Goal: Task Accomplishment & Management: Complete application form

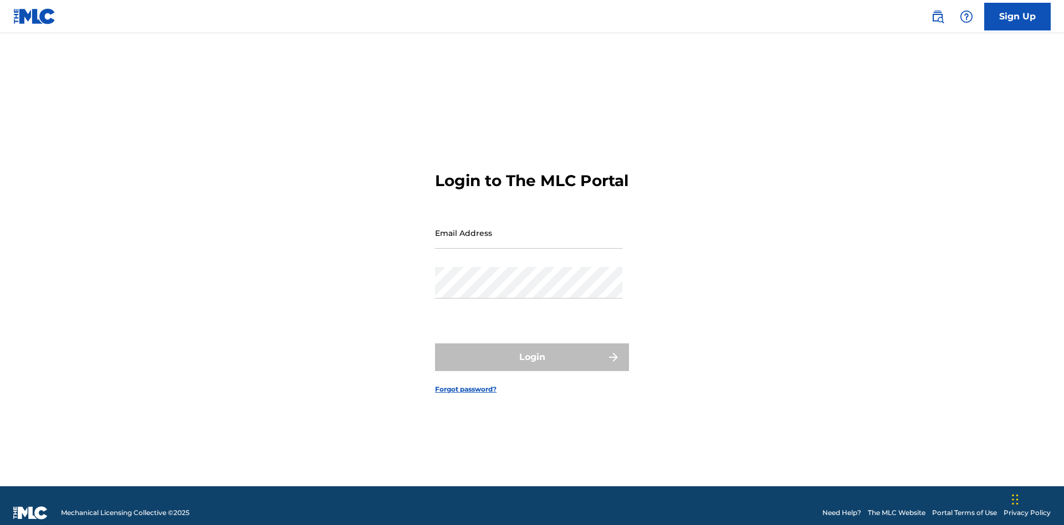
scroll to position [14, 0]
click at [1018, 16] on link "Sign Up" at bounding box center [1017, 17] width 67 height 28
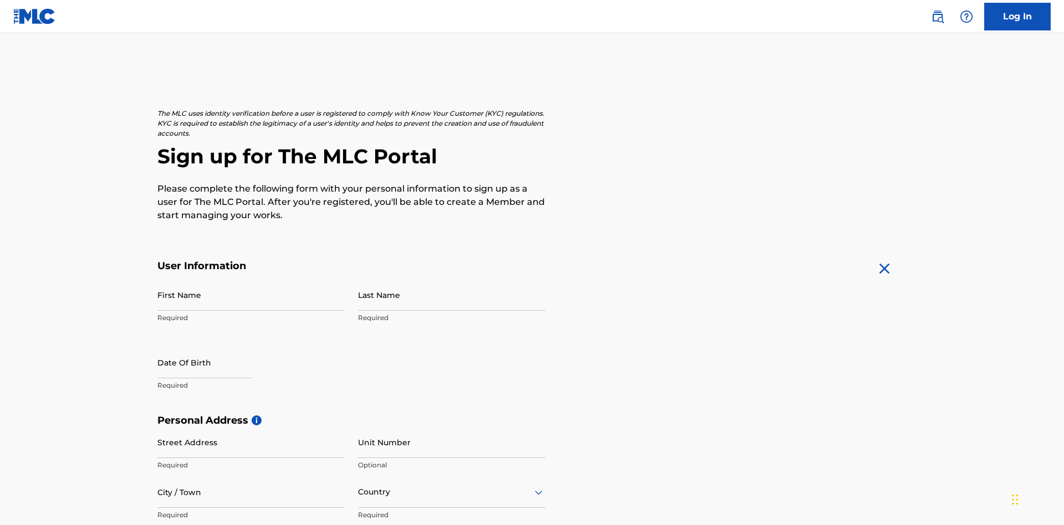
scroll to position [212, 0]
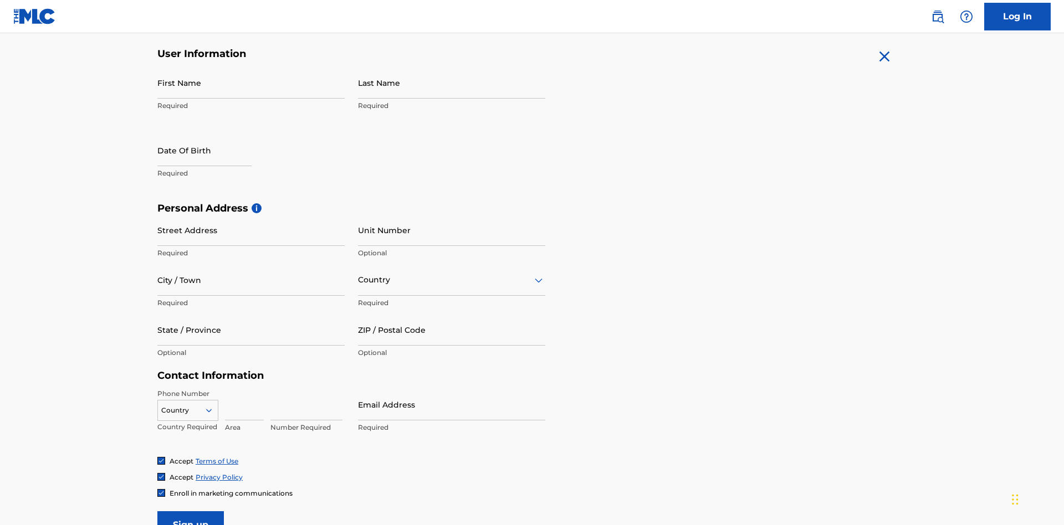
click at [251, 83] on input "First Name" at bounding box center [250, 83] width 187 height 32
type input "Nicole"
click at [452, 83] on input "Last Name" at bounding box center [451, 83] width 187 height 32
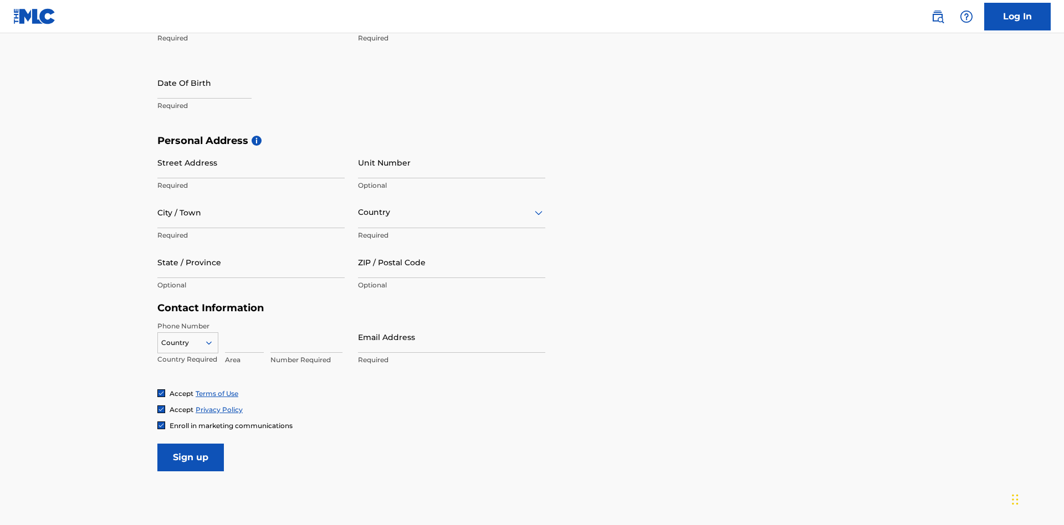
type input "Ribble"
click at [213, 84] on input "text" at bounding box center [204, 83] width 94 height 32
select select "7"
select select "2025"
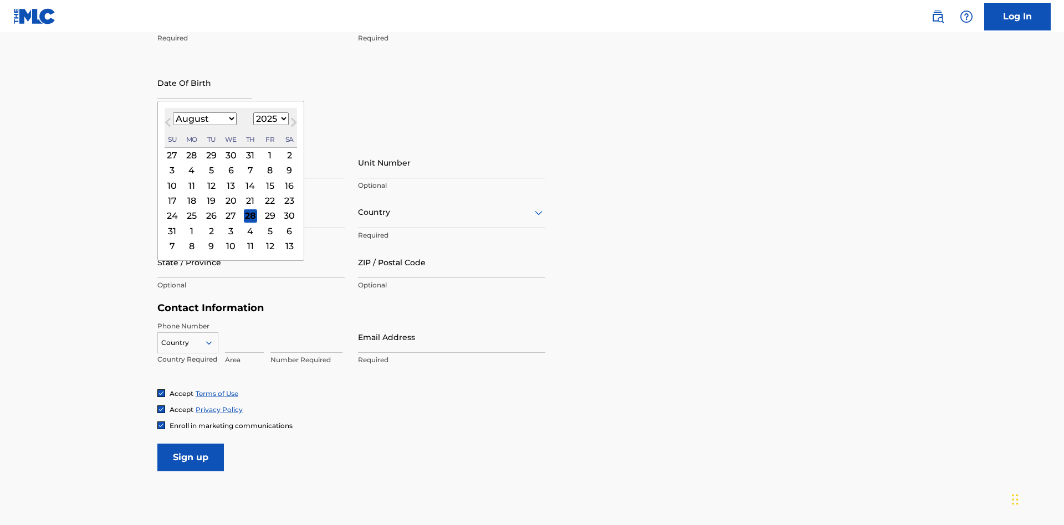
click at [204, 119] on select "January February March April May June July August September October November De…" at bounding box center [205, 119] width 64 height 13
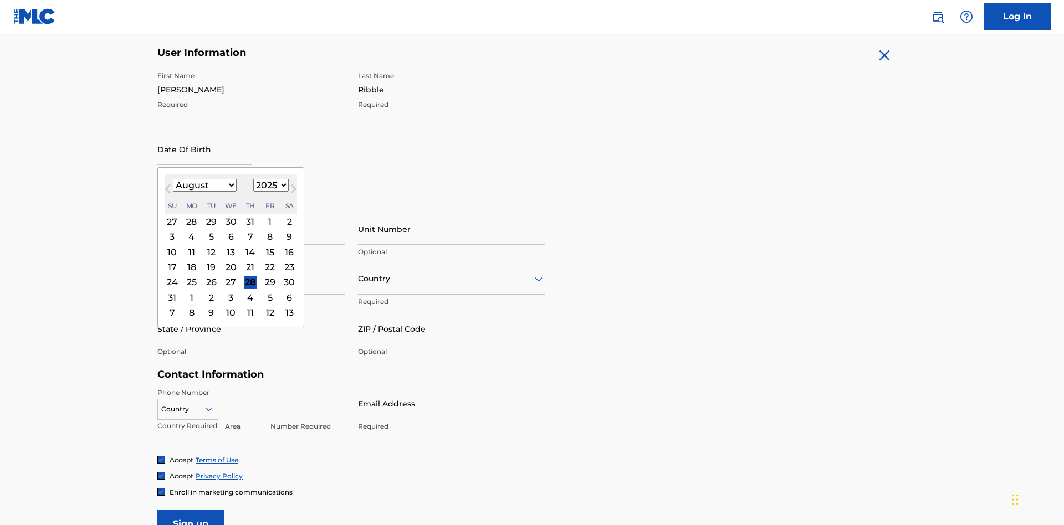
select select "0"
click at [269, 185] on select "1900 1901 1902 1903 1904 1905 1906 1907 1908 1909 1910 1911 1912 1913 1914 1915…" at bounding box center [270, 185] width 35 height 13
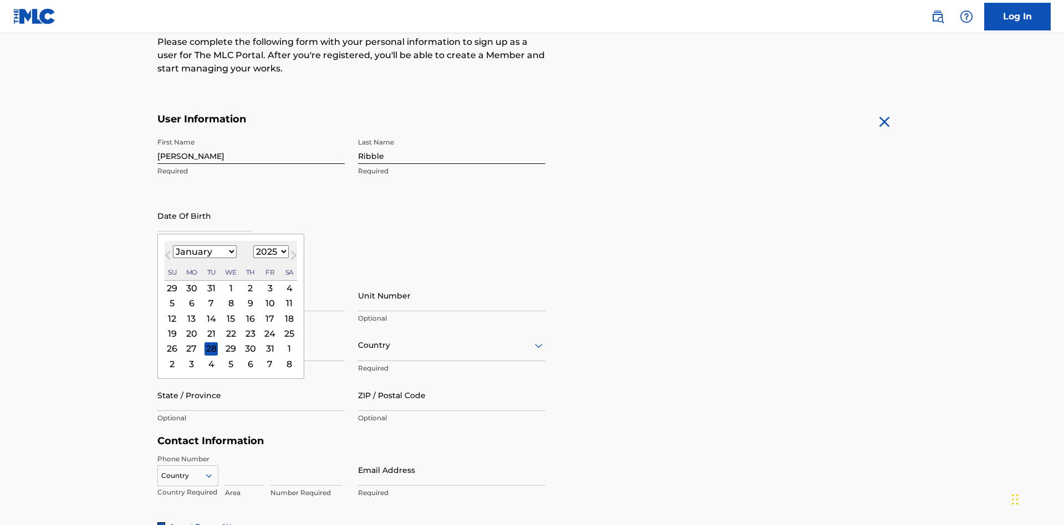
select select "1985"
click at [269, 252] on select "1900 1901 1902 1903 1904 1905 1906 1907 1908 1909 1910 1911 1912 1913 1914 1915…" at bounding box center [270, 252] width 35 height 13
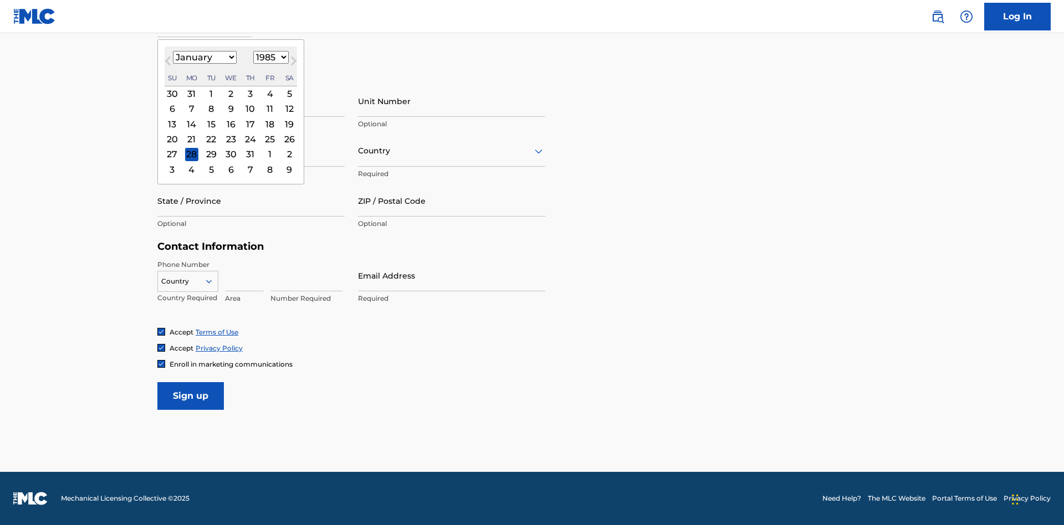
click at [211, 109] on div "8" at bounding box center [211, 109] width 13 height 13
type input "January 8 1985"
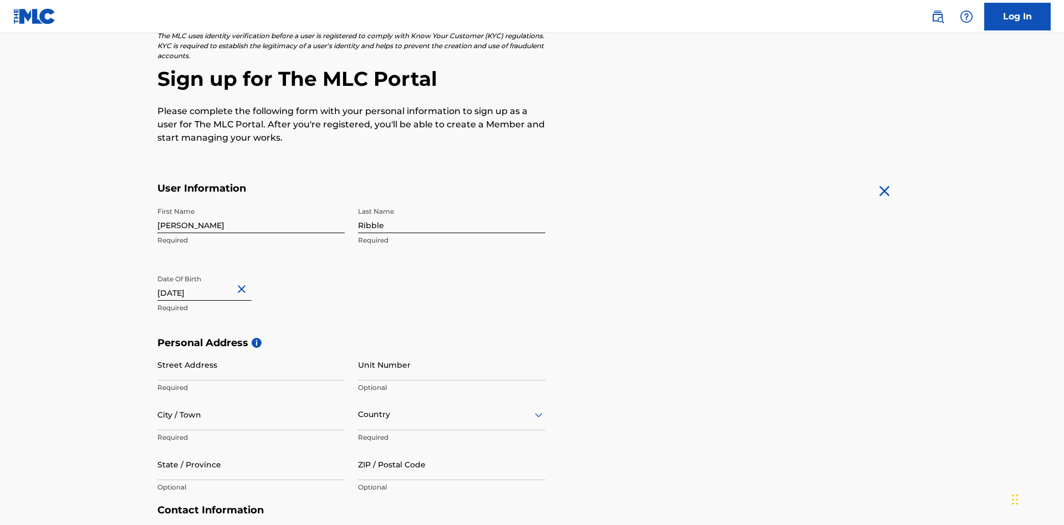
scroll to position [341, 0]
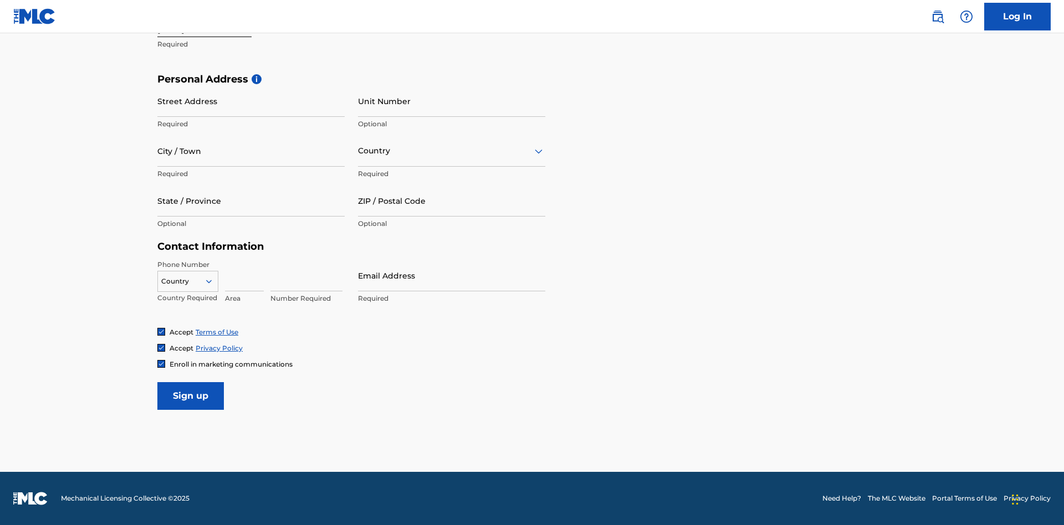
click at [251, 101] on input "Street Address" at bounding box center [250, 101] width 187 height 32
type input "[STREET_ADDRESS]"
click at [251, 151] on input "City / Town" at bounding box center [250, 151] width 187 height 32
type input "[GEOGRAPHIC_DATA]"
click at [359, 151] on input "text" at bounding box center [359, 151] width 2 height 12
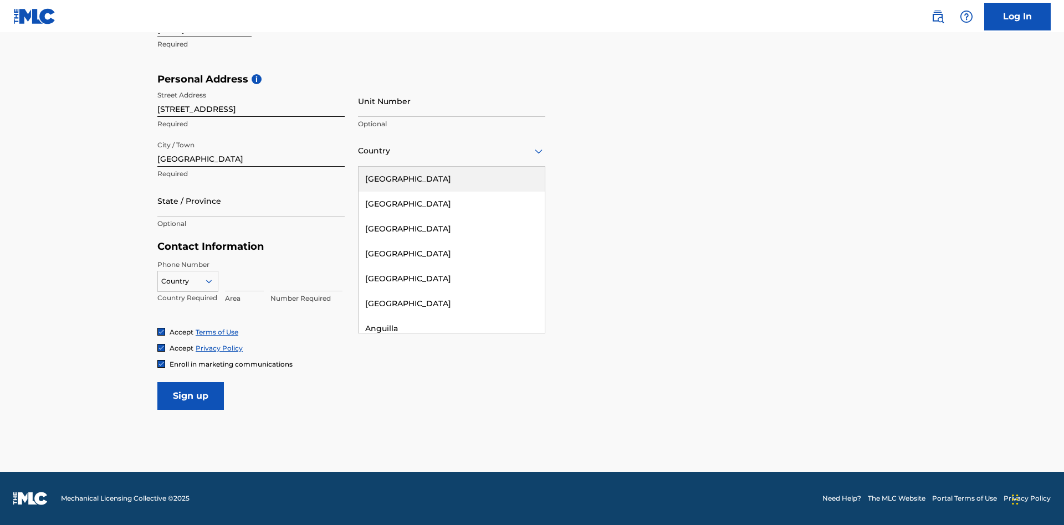
click at [452, 179] on div "[GEOGRAPHIC_DATA]" at bounding box center [452, 179] width 186 height 25
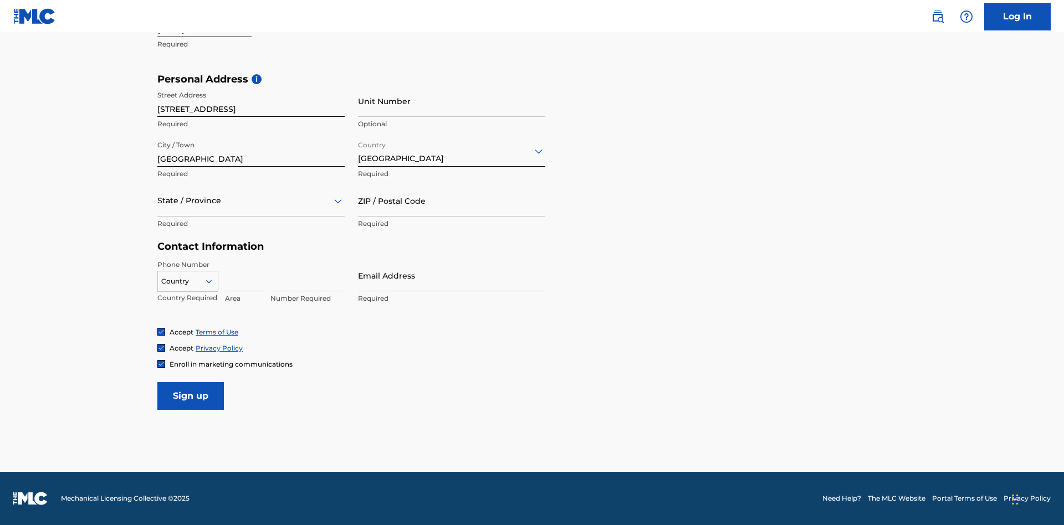
click at [251, 201] on div at bounding box center [250, 201] width 187 height 14
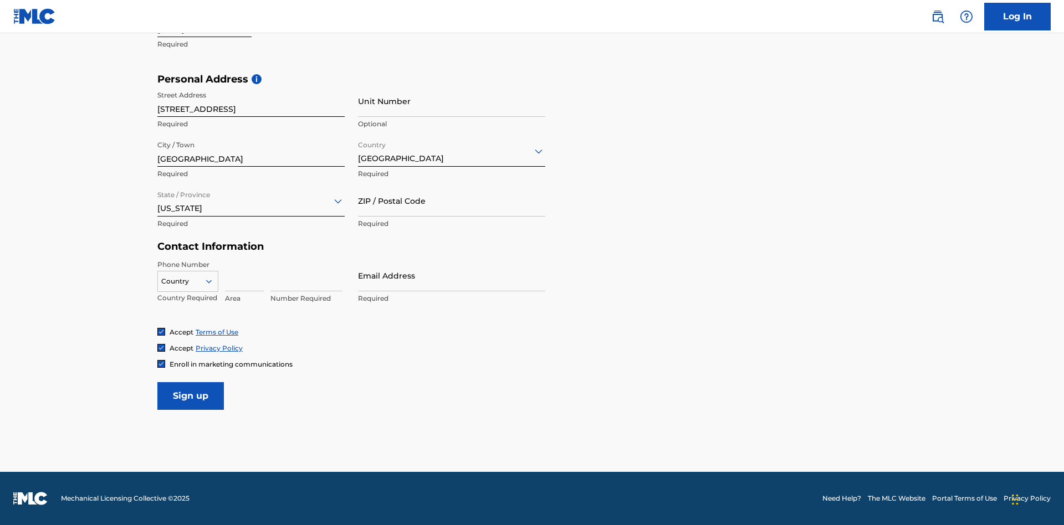
click at [452, 201] on input "ZIP / Postal Code" at bounding box center [451, 201] width 187 height 32
type input "43777"
click at [213, 281] on icon at bounding box center [209, 282] width 10 height 10
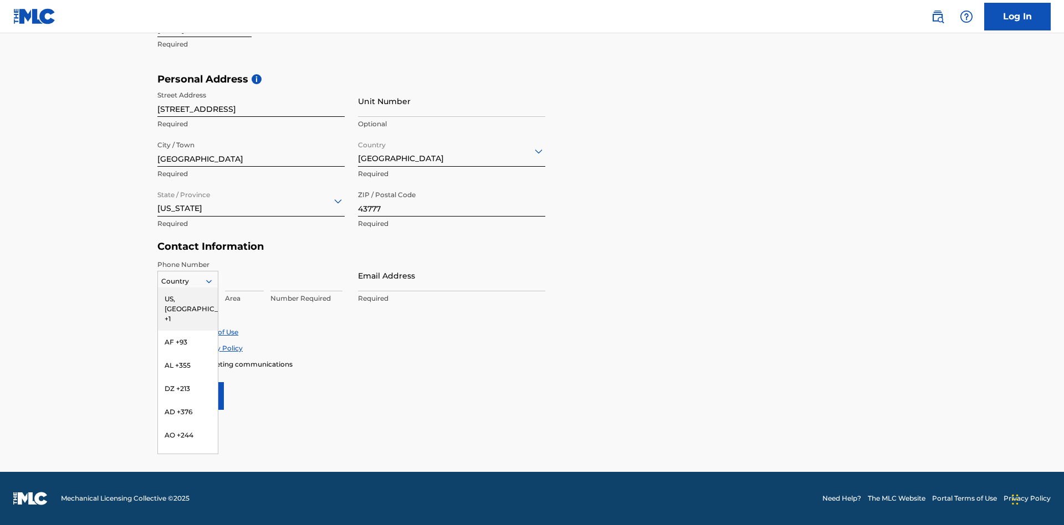
click at [188, 299] on div "US, [GEOGRAPHIC_DATA] +1" at bounding box center [188, 309] width 60 height 43
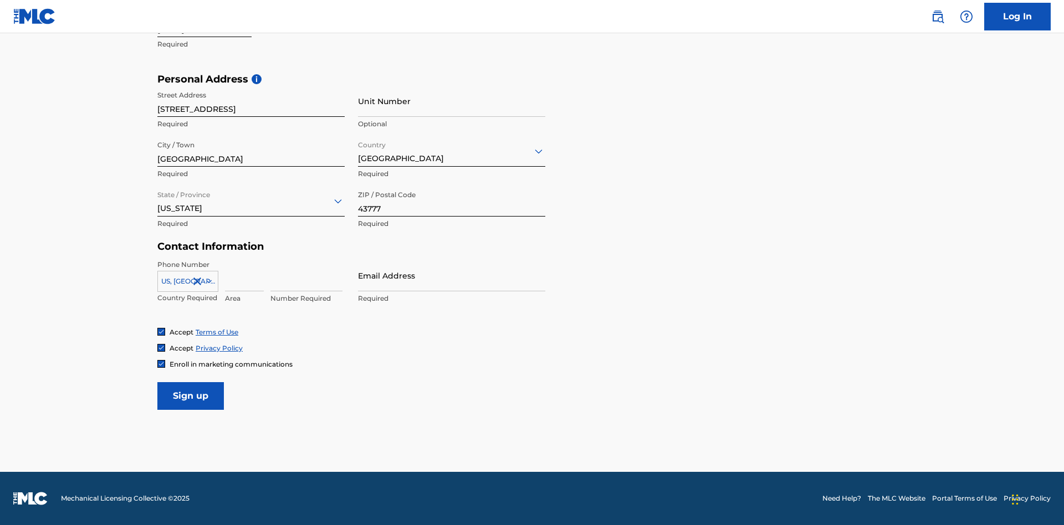
click at [244, 275] on input at bounding box center [244, 276] width 39 height 32
type input "740"
click at [307, 275] on input at bounding box center [307, 276] width 72 height 32
type input "8086351"
click at [452, 275] on input "Email Address" at bounding box center [451, 276] width 187 height 32
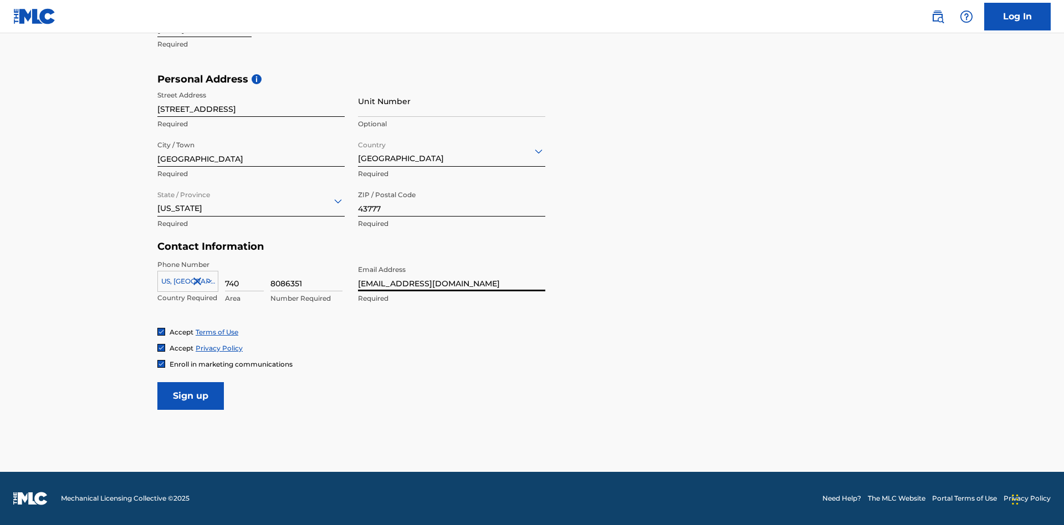
scroll to position [0, 27]
type input "[EMAIL_ADDRESS][DOMAIN_NAME]"
click at [191, 396] on input "Sign up" at bounding box center [190, 396] width 67 height 28
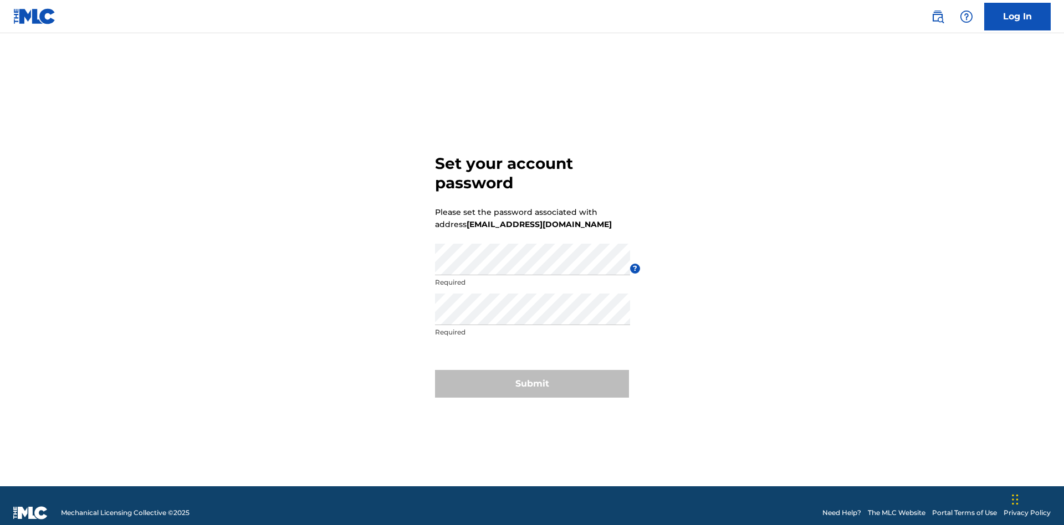
scroll to position [14, 0]
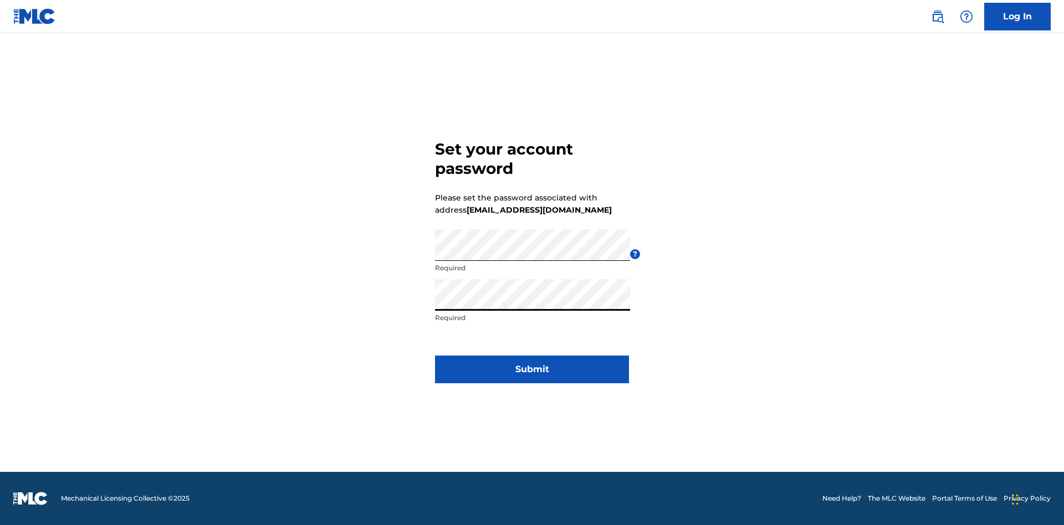
click at [532, 376] on button "Submit" at bounding box center [532, 370] width 194 height 28
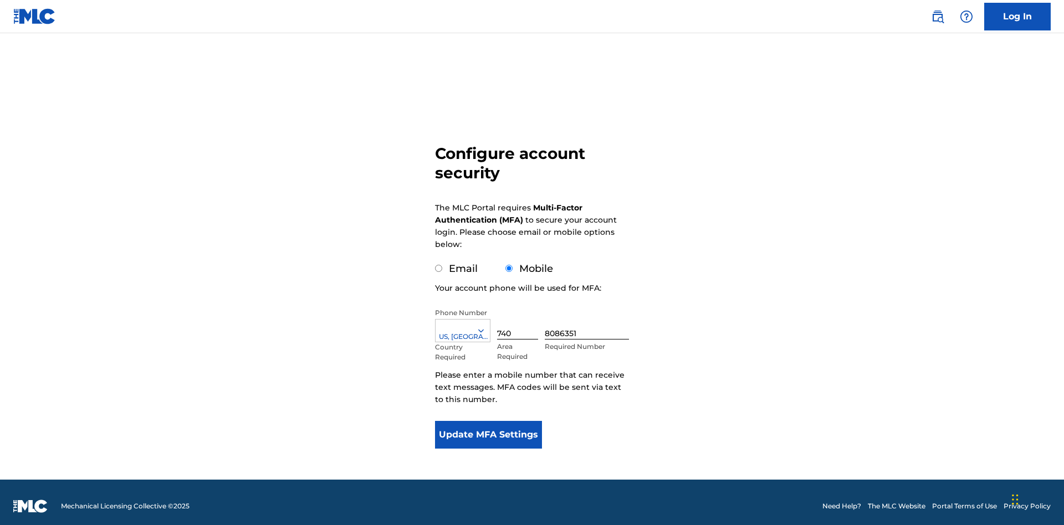
scroll to position [11, 0]
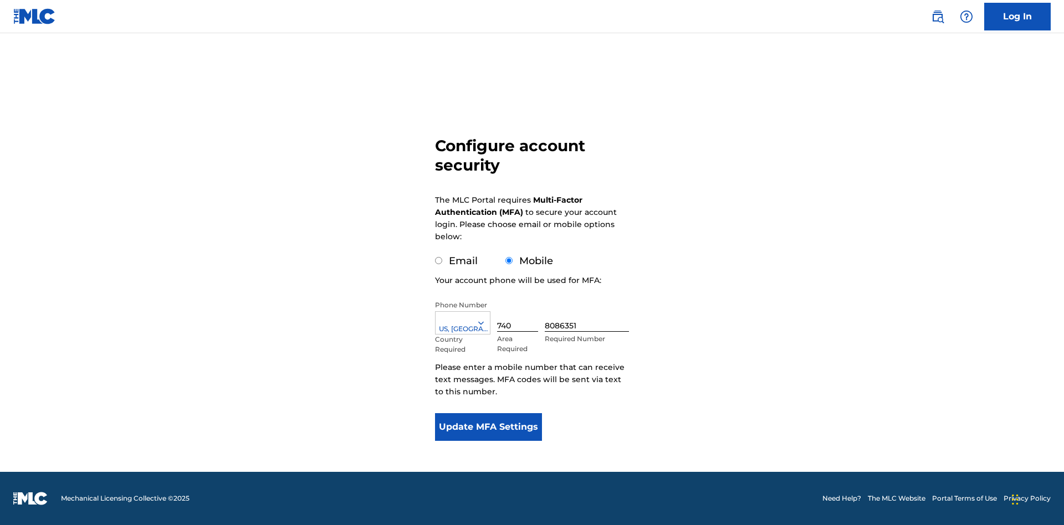
click at [439, 261] on input "Email" at bounding box center [438, 260] width 7 height 7
radio input "true"
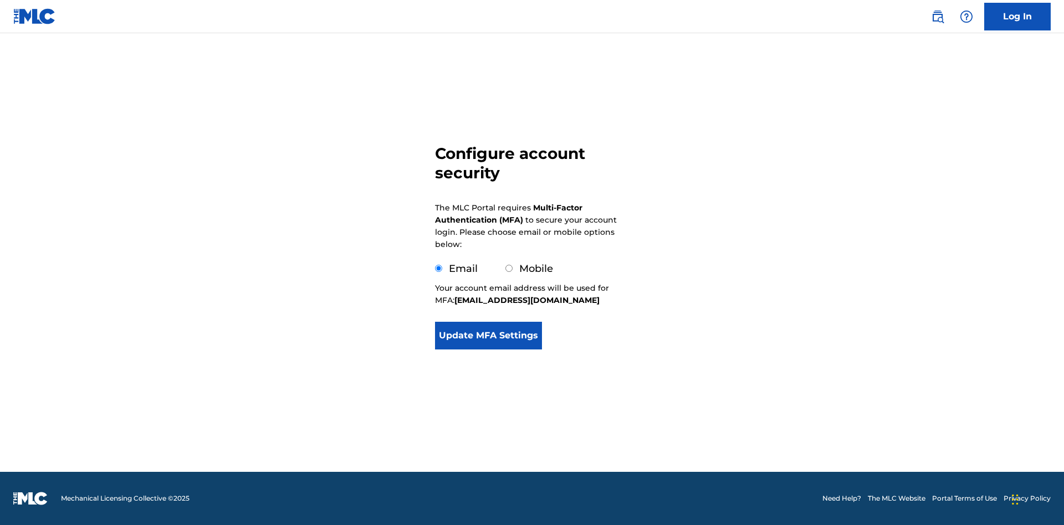
scroll to position [0, 0]
click at [488, 350] on button "Update MFA Settings" at bounding box center [488, 336] width 107 height 28
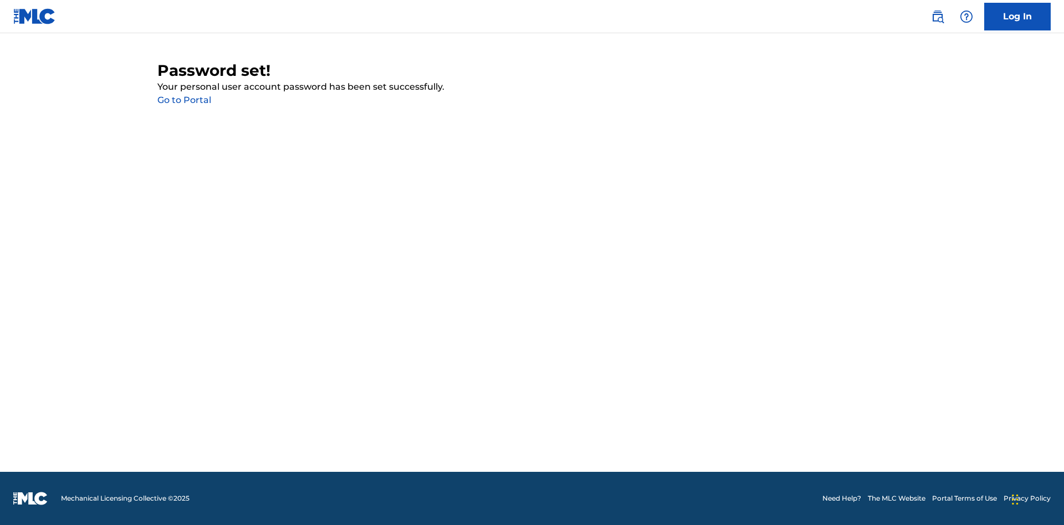
click at [184, 100] on link "Go to Portal" at bounding box center [184, 100] width 54 height 11
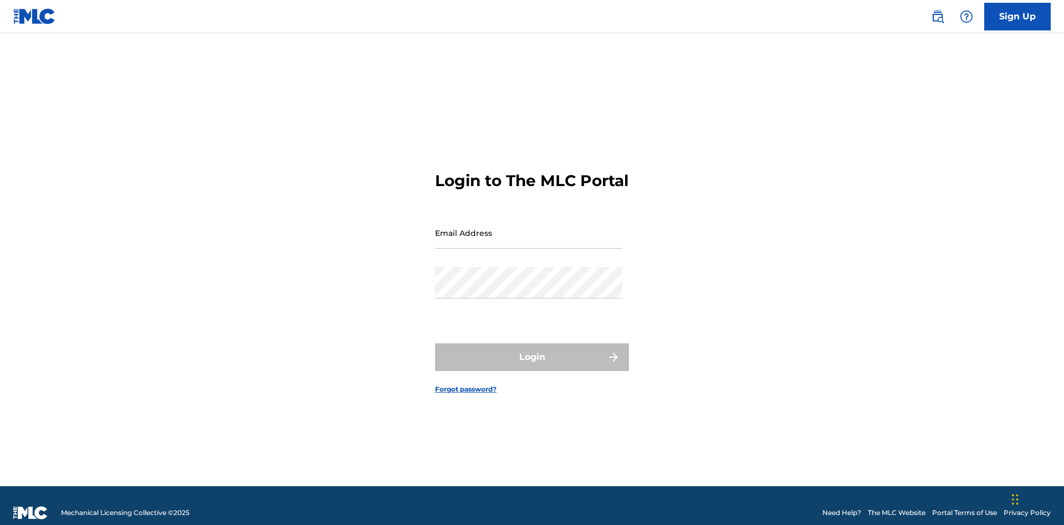
scroll to position [14, 0]
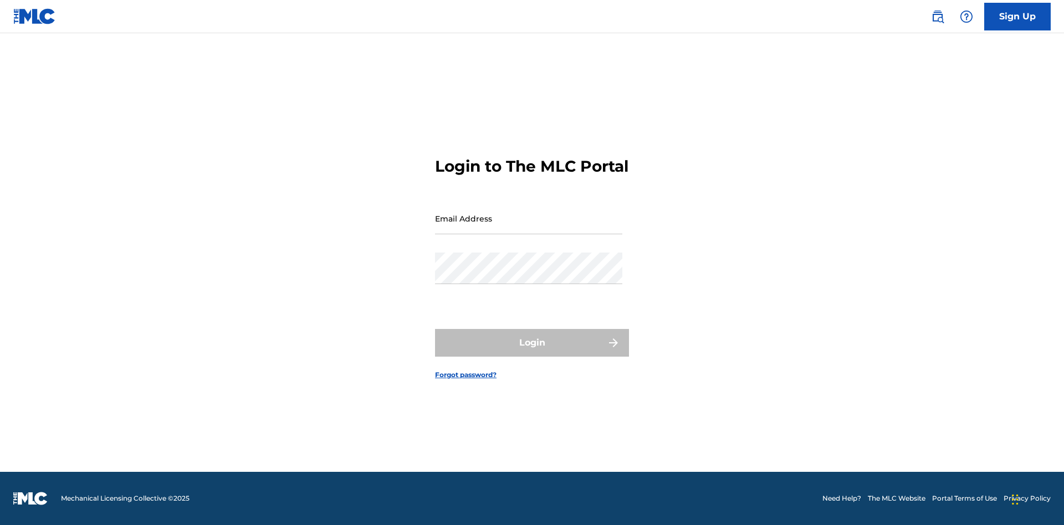
click at [529, 228] on input "Email Address" at bounding box center [528, 219] width 187 height 32
type input "[EMAIL_ADDRESS][DOMAIN_NAME]"
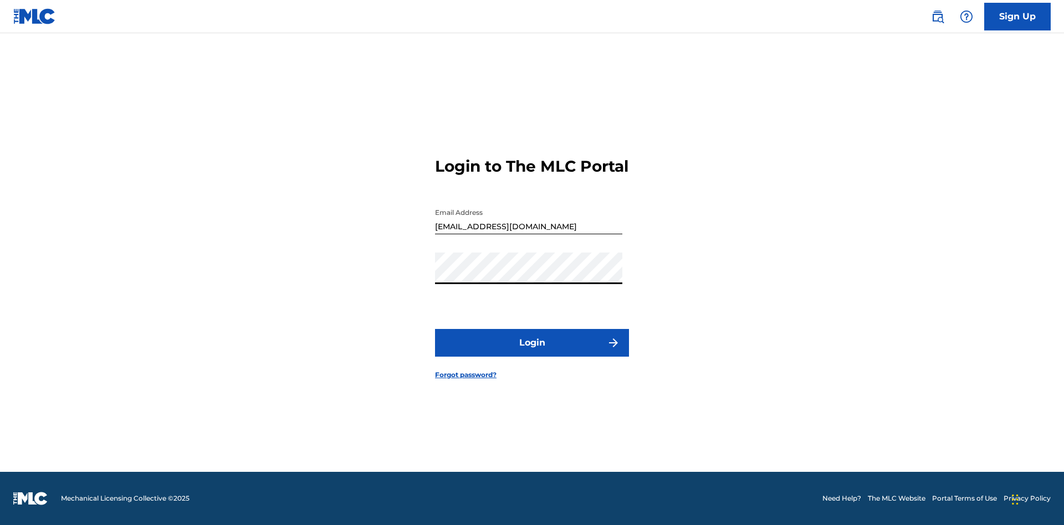
click at [532, 353] on button "Login" at bounding box center [532, 343] width 194 height 28
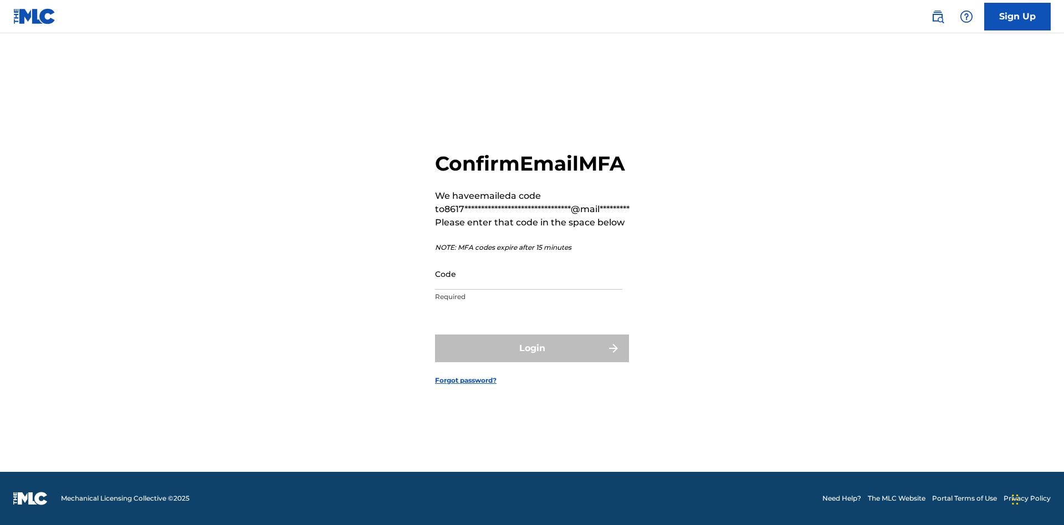
click at [529, 274] on input "Code" at bounding box center [528, 274] width 187 height 32
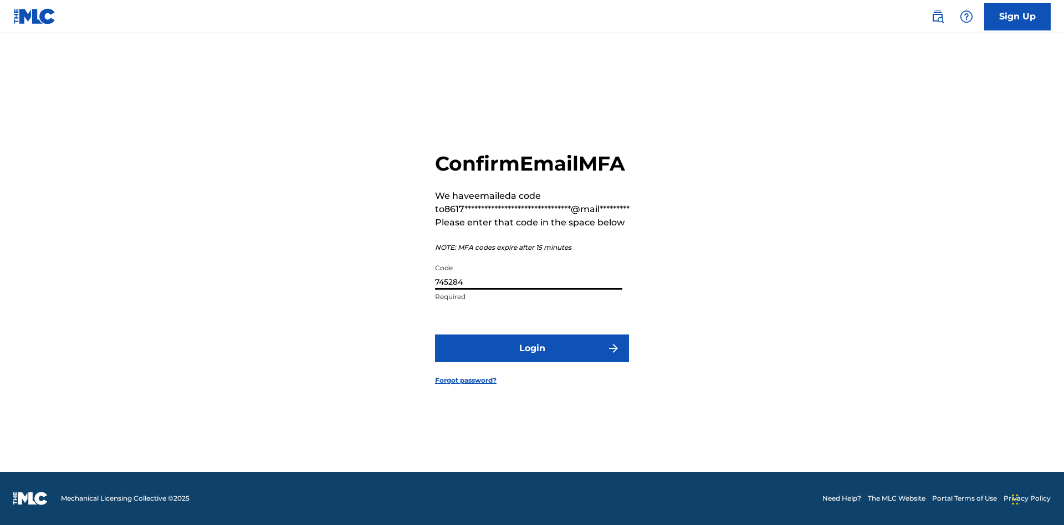
type input "745284"
click at [532, 348] on button "Login" at bounding box center [532, 349] width 194 height 28
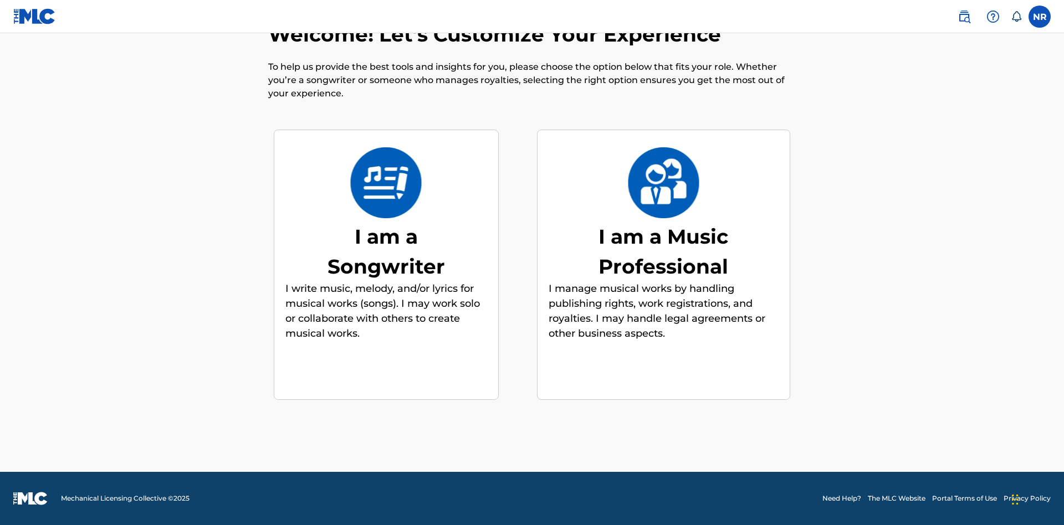
click at [386, 251] on div "I am a Songwriter" at bounding box center [386, 252] width 166 height 60
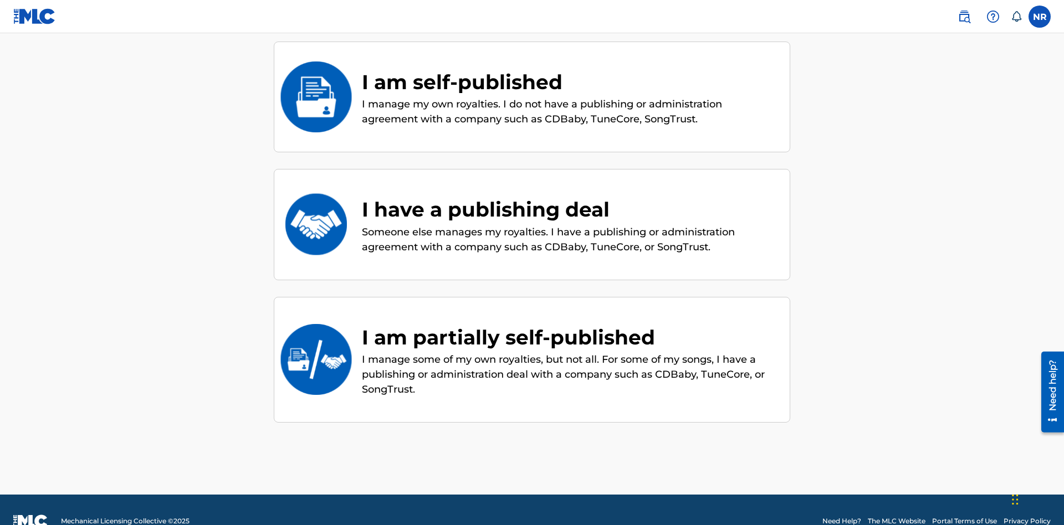
click at [570, 81] on div "I am self-published" at bounding box center [570, 82] width 417 height 30
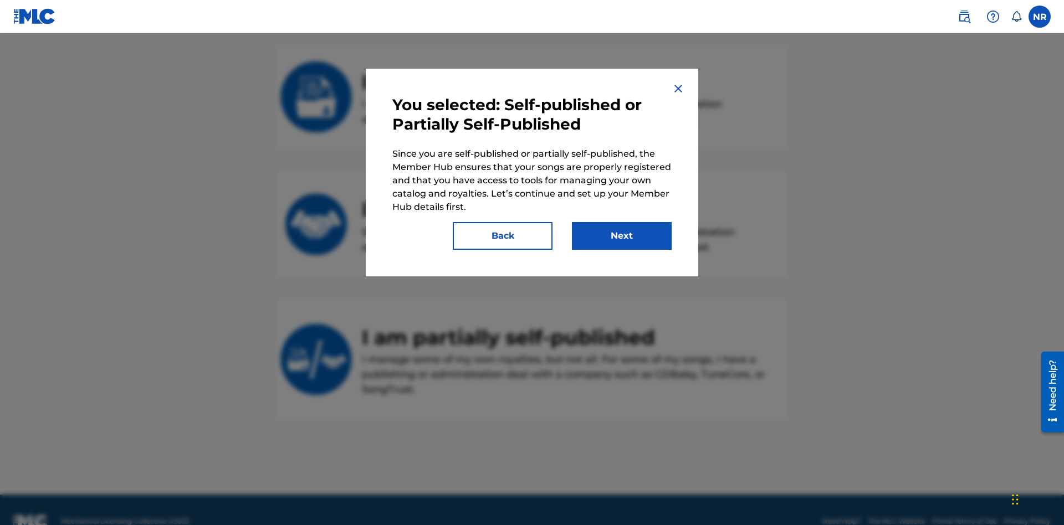
scroll to position [150, 0]
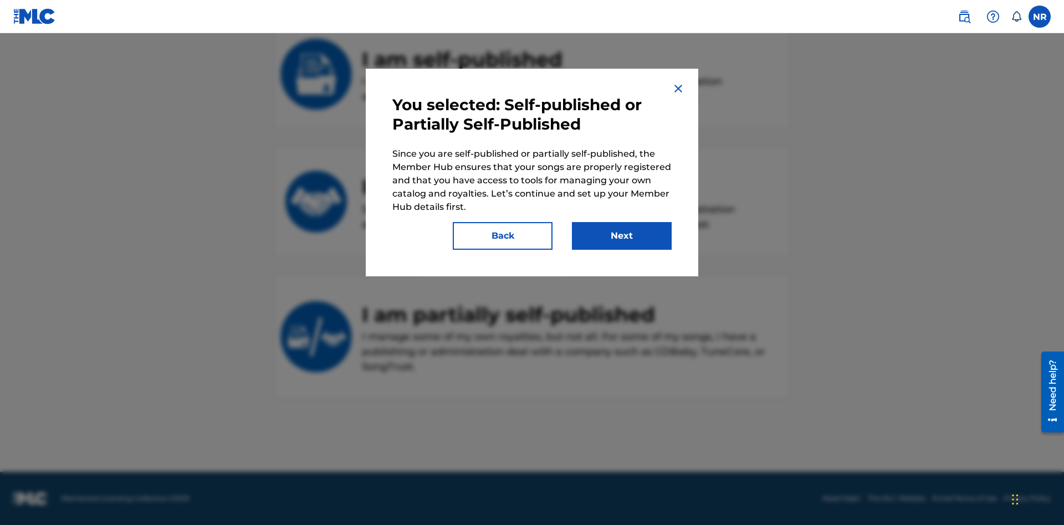
click at [622, 236] on button "Next" at bounding box center [622, 236] width 100 height 28
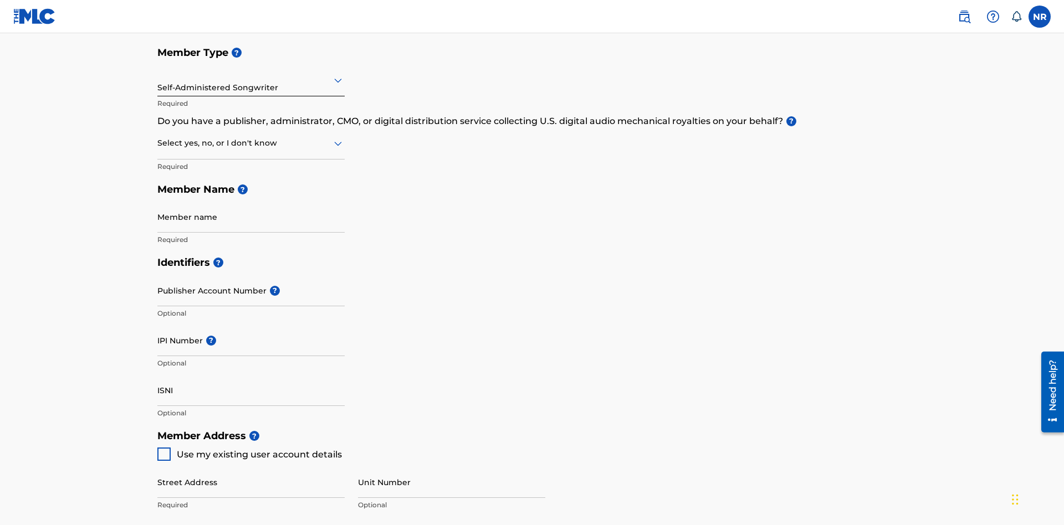
scroll to position [125, 0]
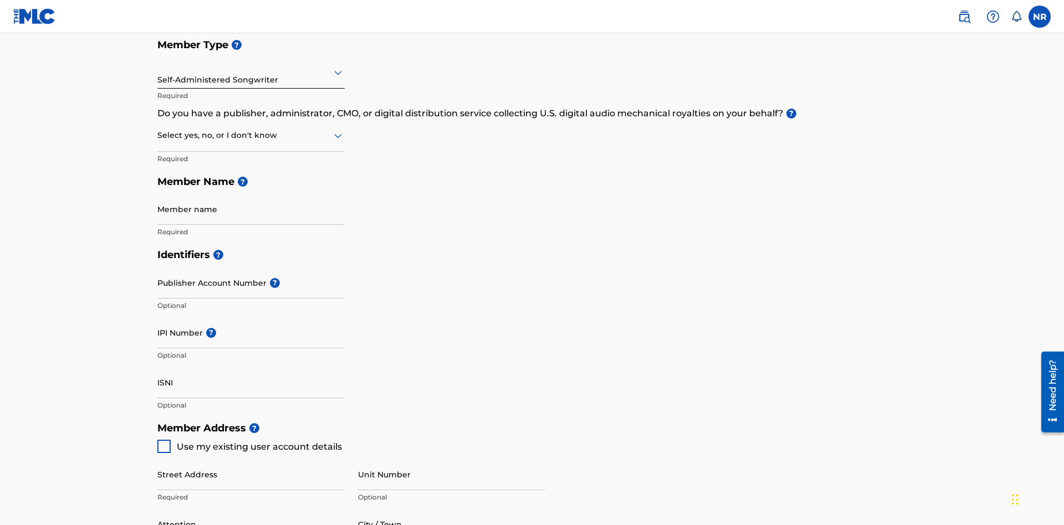
click at [158, 72] on input "text" at bounding box center [158, 73] width 2 height 12
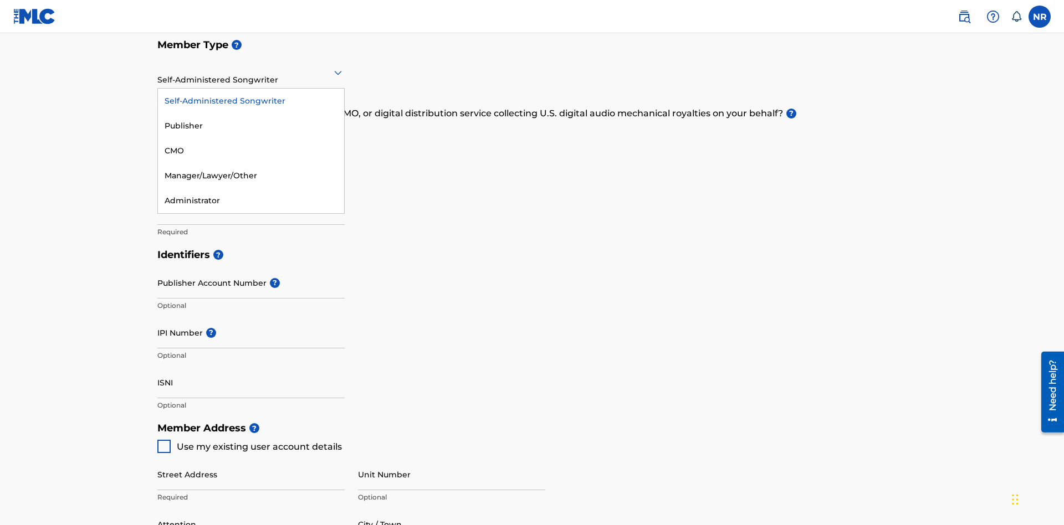
click at [251, 126] on div "Publisher" at bounding box center [251, 126] width 186 height 25
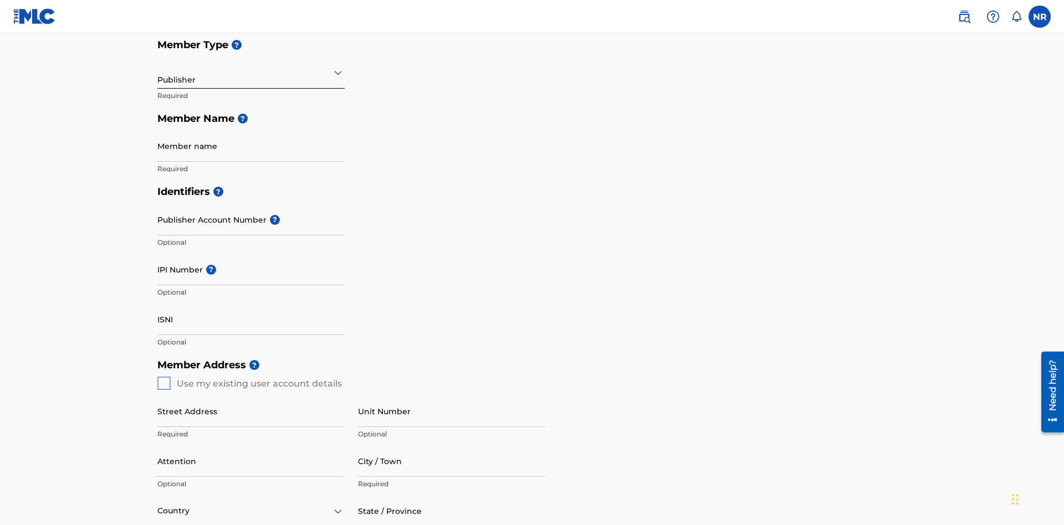
click at [158, 72] on input "text" at bounding box center [158, 73] width 2 height 12
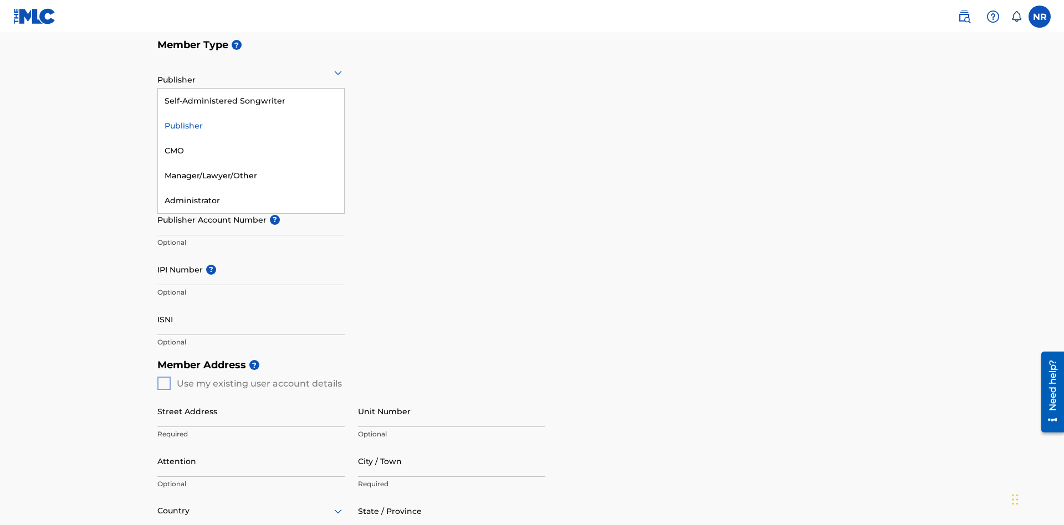
click at [251, 151] on div "CMO" at bounding box center [251, 151] width 186 height 25
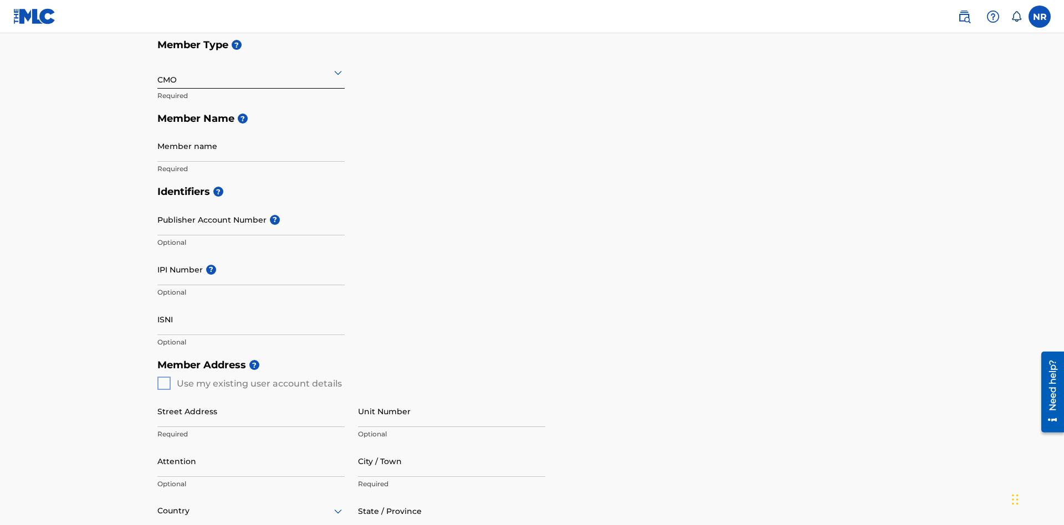
click at [158, 72] on input "text" at bounding box center [158, 73] width 2 height 12
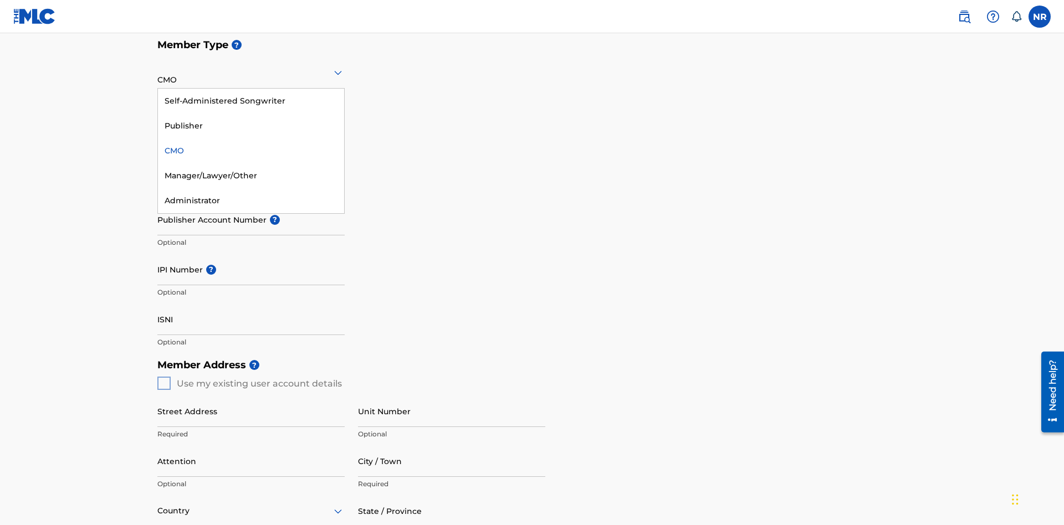
click at [251, 176] on div "Manager/Lawyer/Other" at bounding box center [251, 176] width 186 height 25
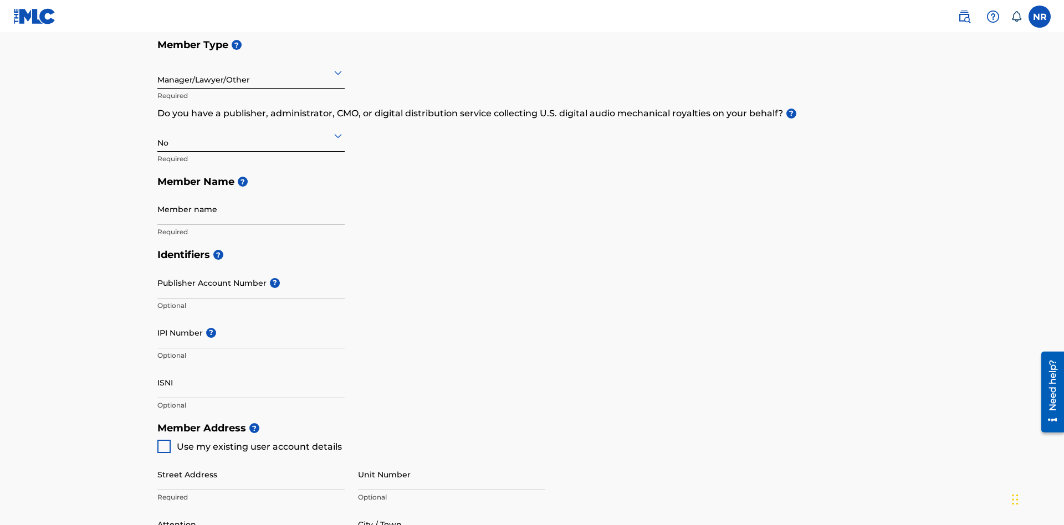
click at [158, 72] on input "text" at bounding box center [158, 73] width 2 height 12
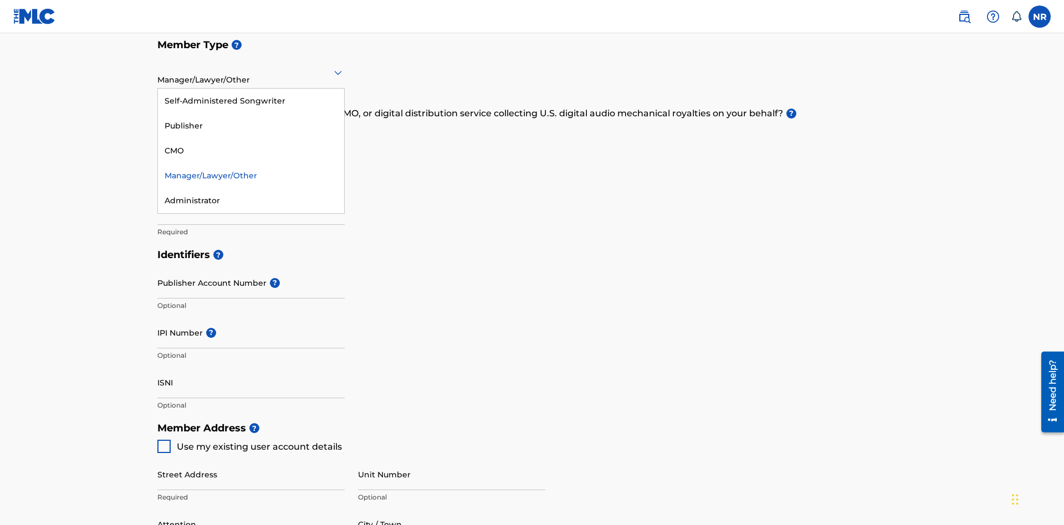
click at [251, 201] on div "Administrator" at bounding box center [251, 200] width 186 height 25
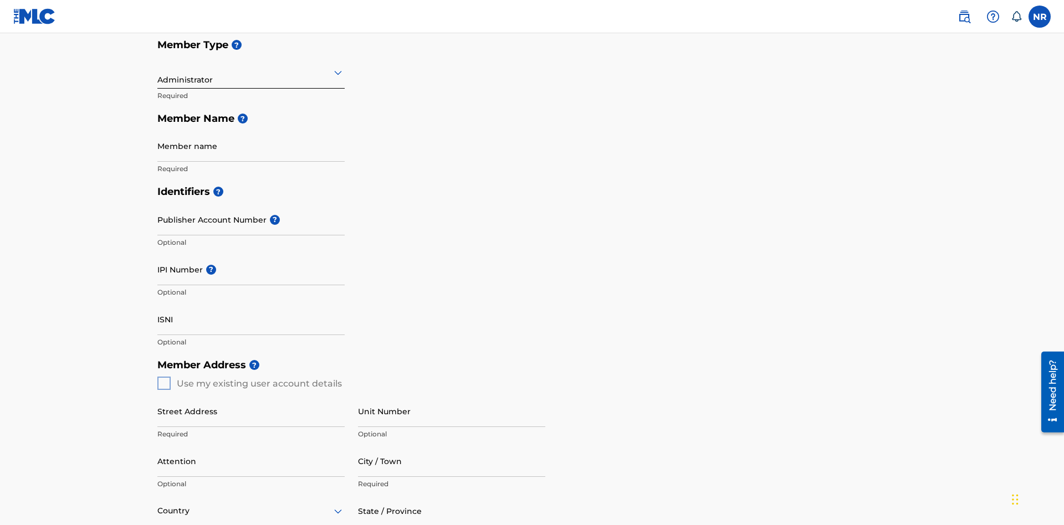
click at [158, 72] on input "text" at bounding box center [158, 73] width 2 height 12
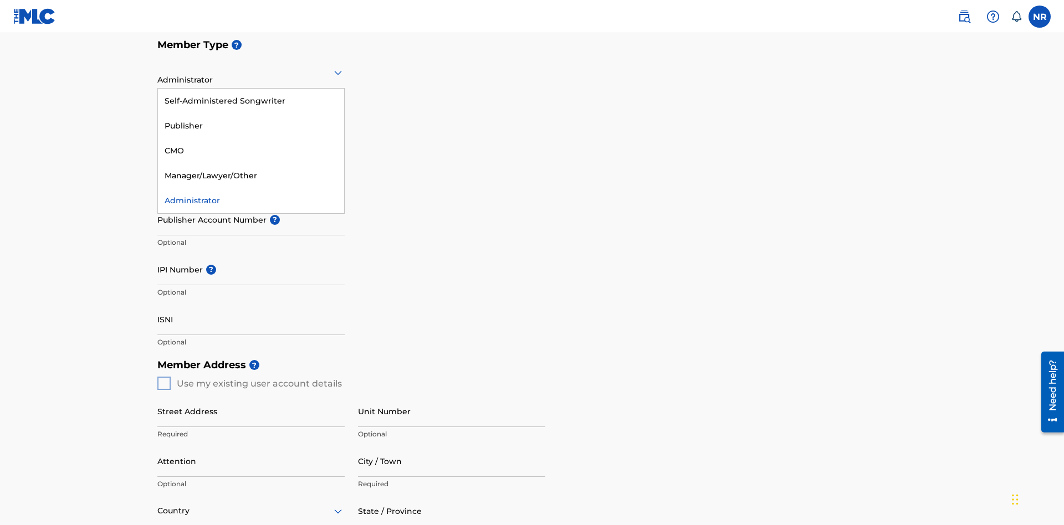
click at [251, 101] on div "Self-Administered Songwriter" at bounding box center [251, 101] width 186 height 25
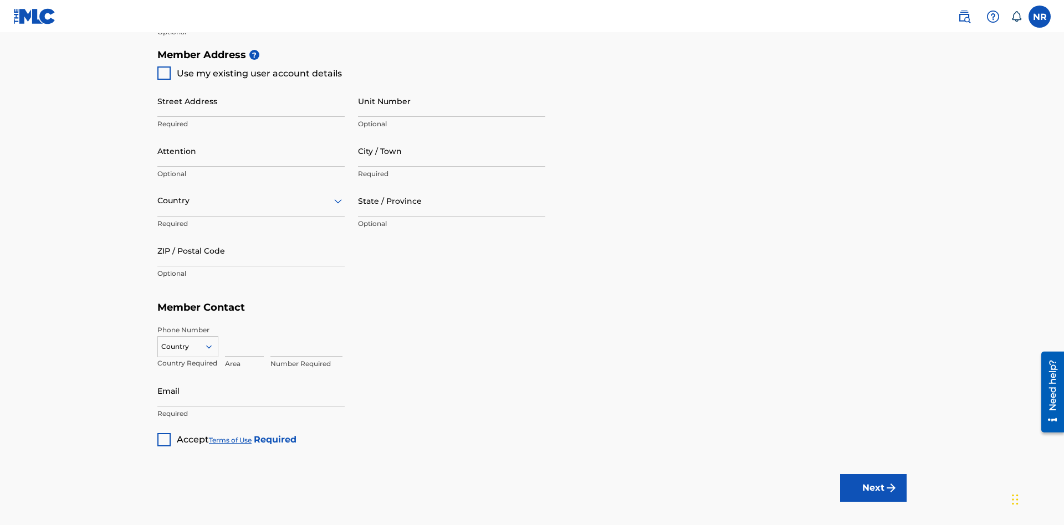
scroll to position [188, 0]
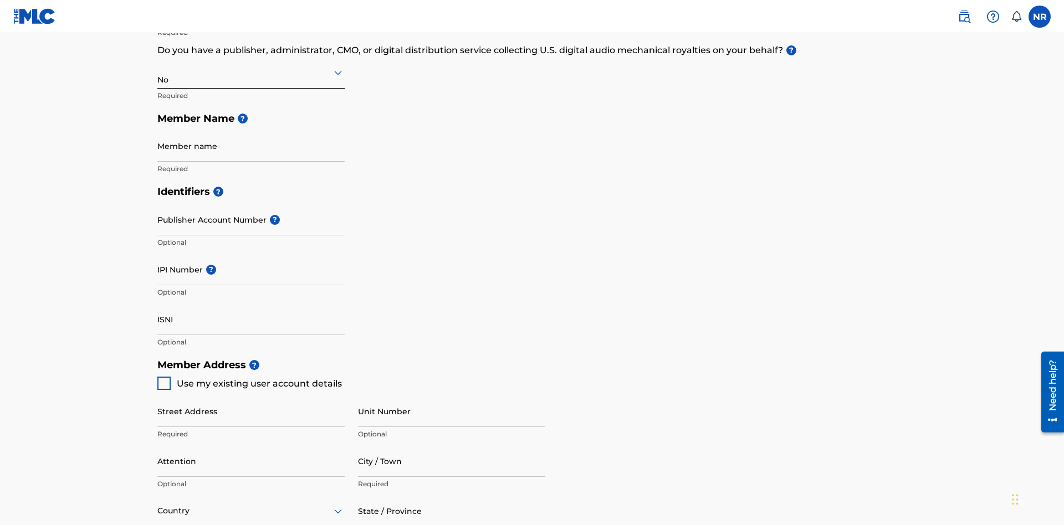
click at [158, 72] on input "text" at bounding box center [158, 73] width 2 height 12
click at [251, 101] on div "Yes" at bounding box center [251, 101] width 186 height 25
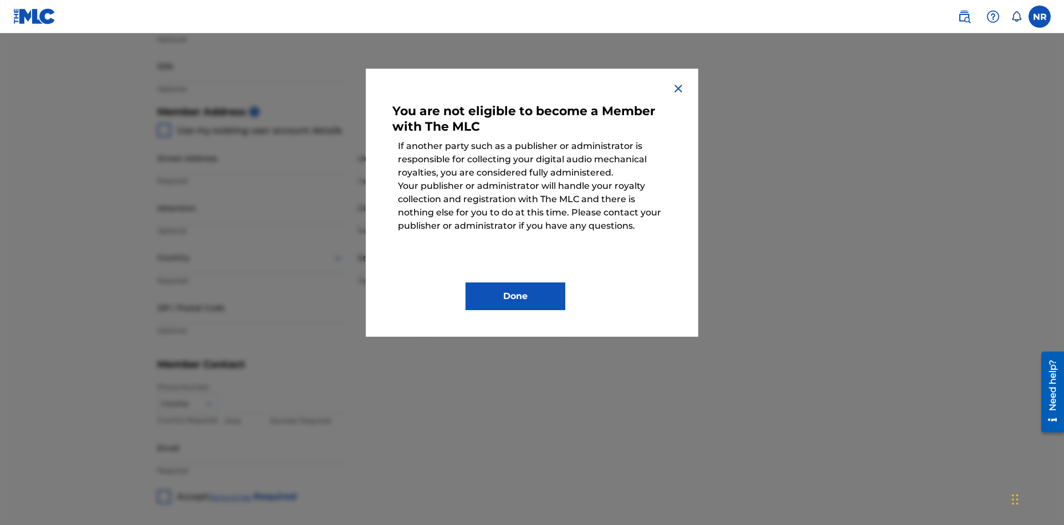
click at [516, 297] on button "Done" at bounding box center [516, 297] width 100 height 28
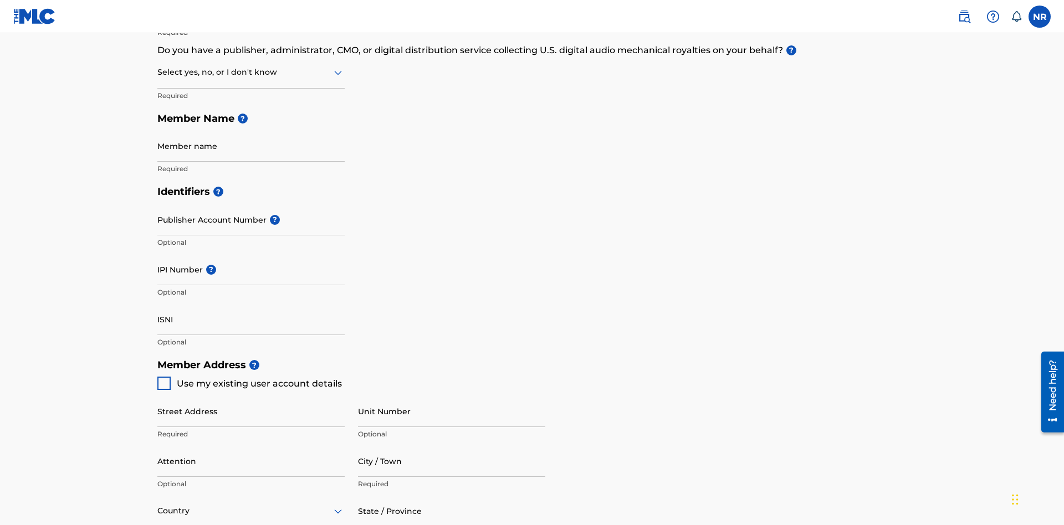
click at [158, 72] on input "text" at bounding box center [158, 73] width 2 height 12
click at [251, 151] on div "I don't know" at bounding box center [251, 151] width 186 height 25
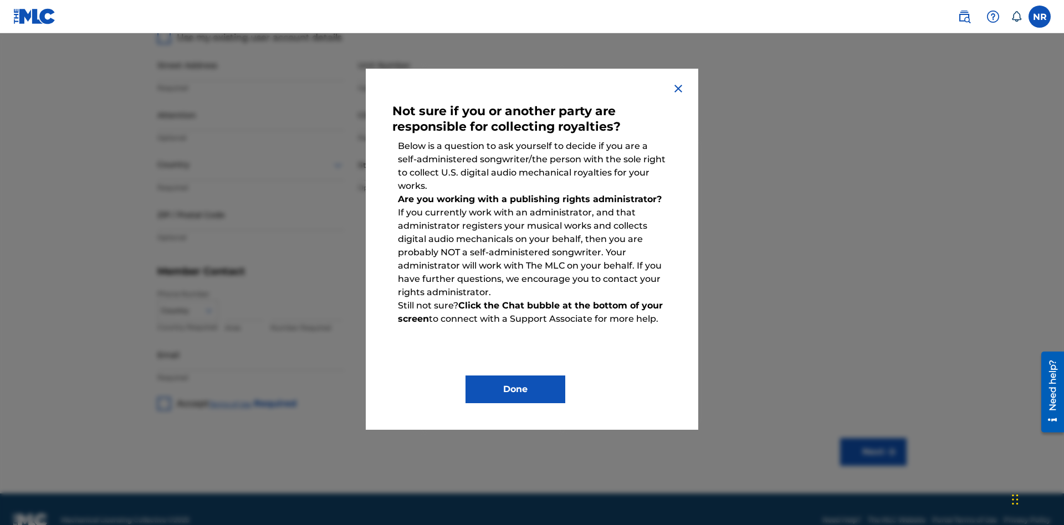
click at [516, 390] on button "Done" at bounding box center [516, 390] width 100 height 28
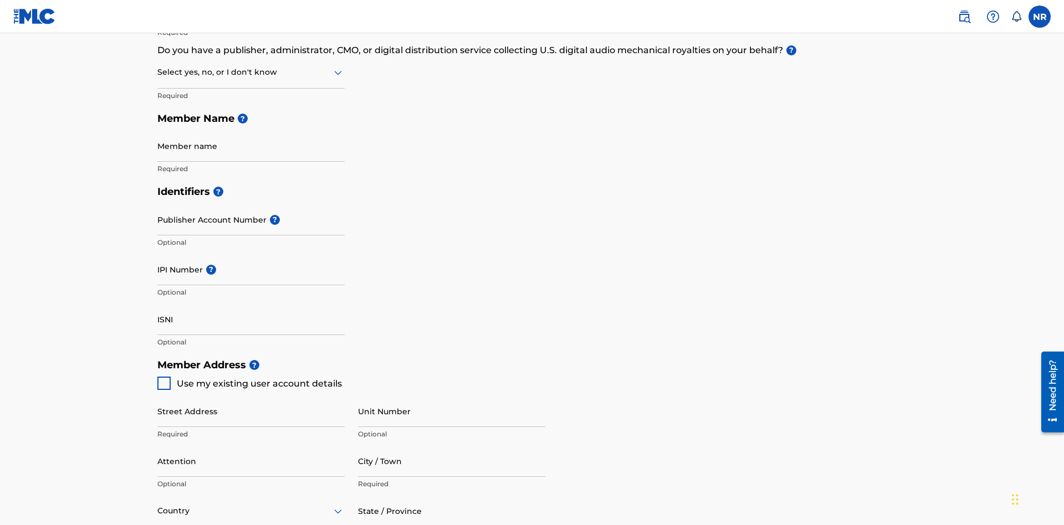
click at [158, 72] on input "text" at bounding box center [158, 73] width 2 height 12
click at [251, 126] on div "No" at bounding box center [251, 126] width 186 height 25
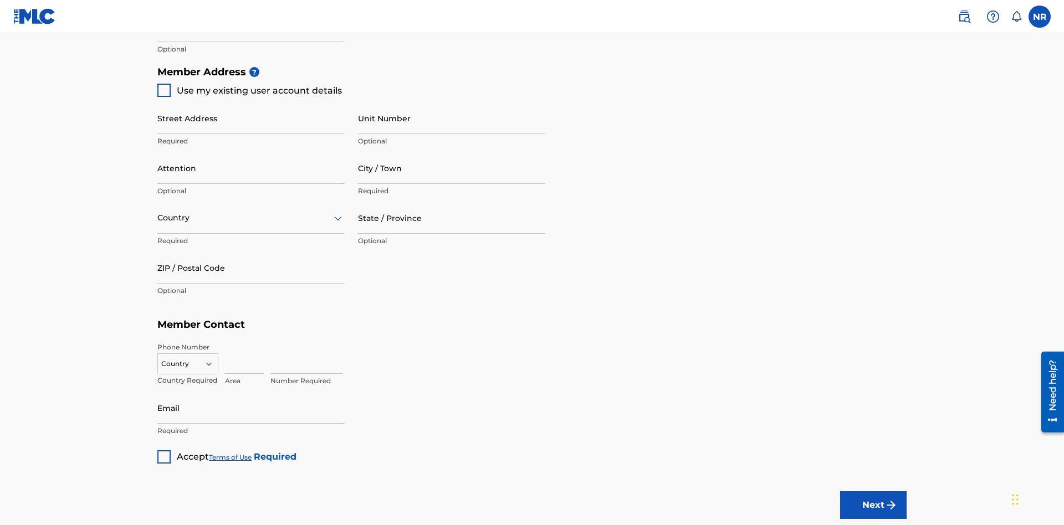
scroll to position [252, 0]
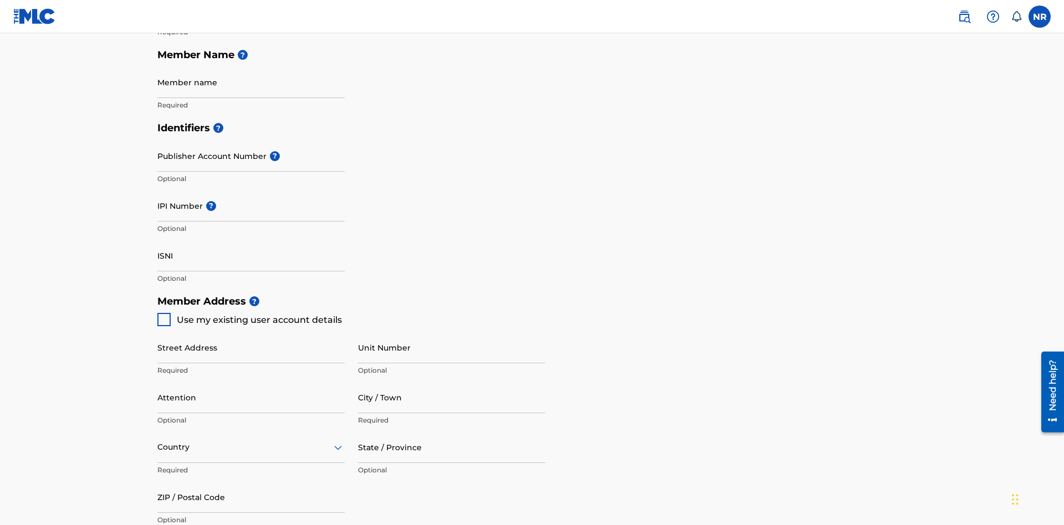
click at [251, 82] on input "Member name" at bounding box center [250, 83] width 187 height 32
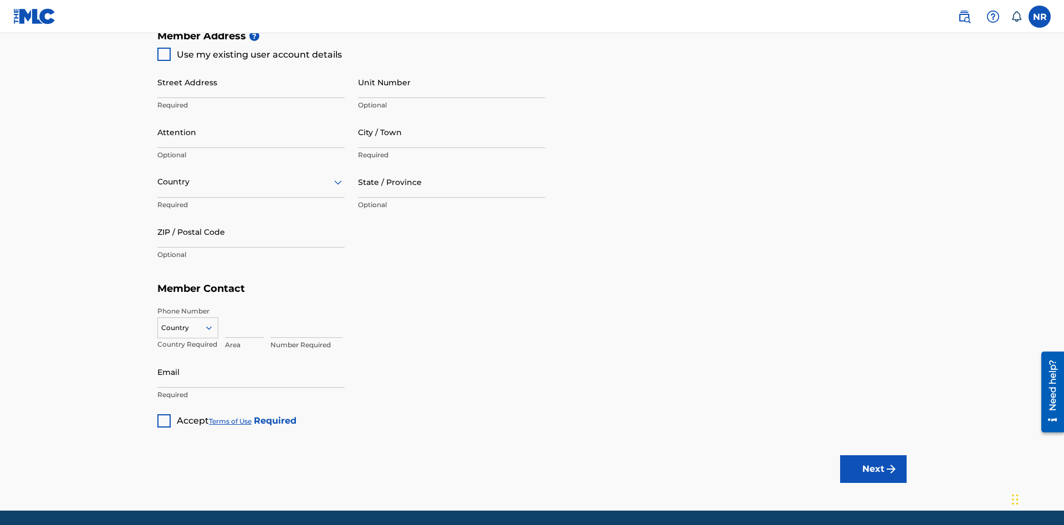
type input "Z2025.08.28.02.29.29"
click at [251, 82] on input "Street Address" at bounding box center [250, 83] width 187 height 32
type input "[STREET_ADDRESS]"
click at [452, 82] on input "Unit Number" at bounding box center [451, 83] width 187 height 32
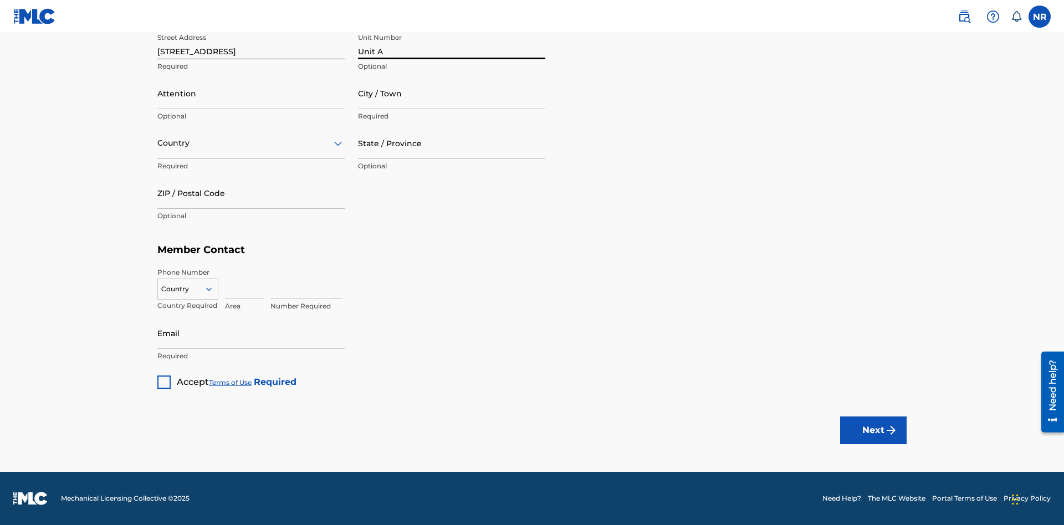
type input "Unit A"
click at [251, 93] on input "Attention" at bounding box center [250, 94] width 187 height 32
type input "[PERSON_NAME]"
click at [452, 93] on input "City / Town" at bounding box center [451, 94] width 187 height 32
type input "[GEOGRAPHIC_DATA]"
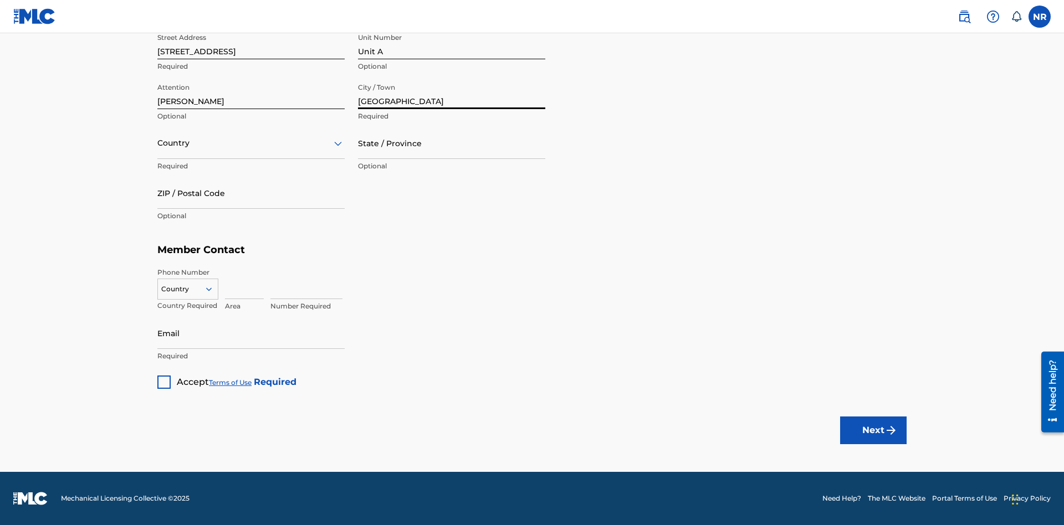
click at [158, 143] on input "text" at bounding box center [158, 143] width 2 height 12
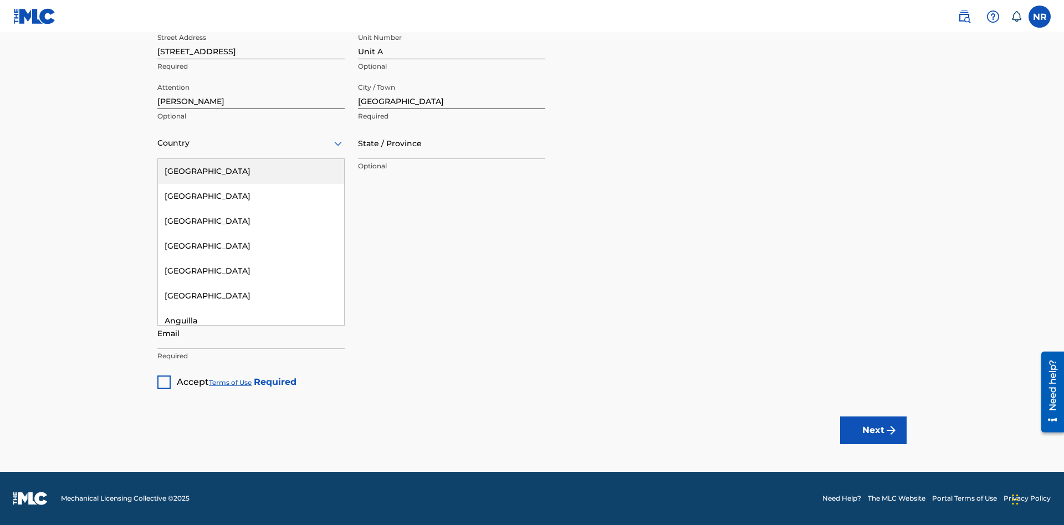
click at [251, 171] on div "[GEOGRAPHIC_DATA]" at bounding box center [251, 171] width 186 height 25
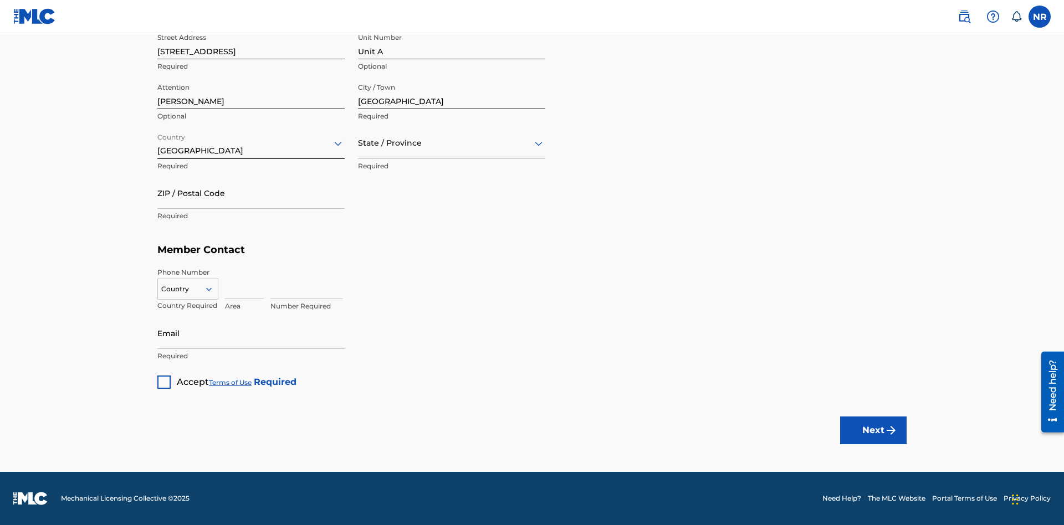
click at [359, 143] on input "text" at bounding box center [359, 143] width 2 height 12
click at [251, 193] on input "ZIP / Postal Code" at bounding box center [250, 193] width 187 height 32
type input "43140"
click at [213, 289] on icon at bounding box center [209, 289] width 10 height 10
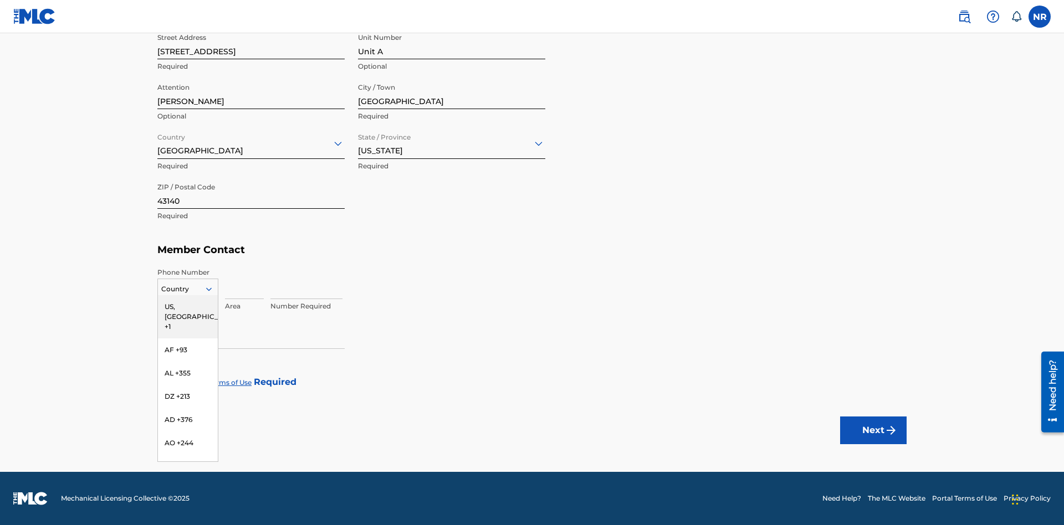
click at [188, 307] on div "US, [GEOGRAPHIC_DATA] +1" at bounding box center [188, 316] width 60 height 43
click at [244, 283] on input at bounding box center [244, 284] width 39 height 32
type input "740"
click at [307, 283] on input at bounding box center [307, 284] width 72 height 32
type input "8675309"
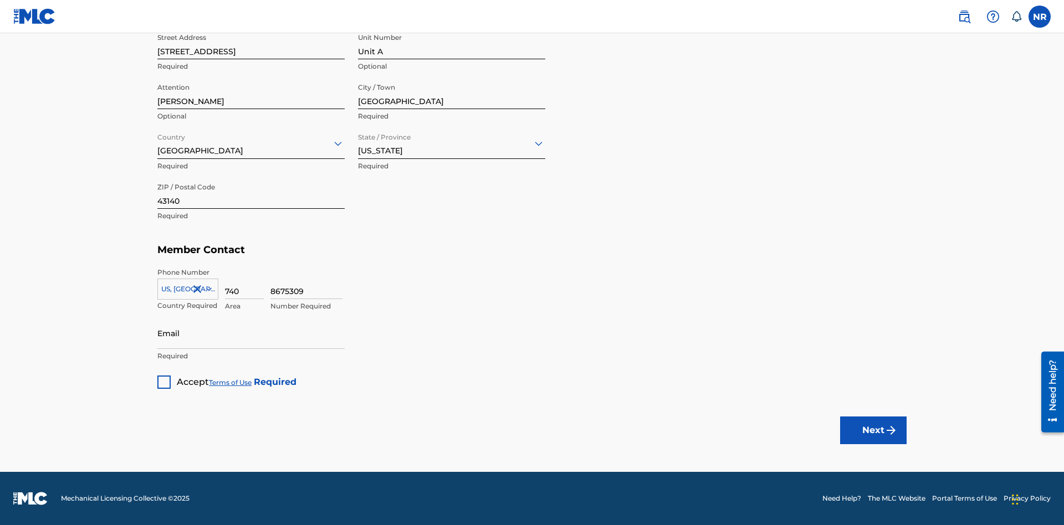
click at [251, 333] on input "Email" at bounding box center [250, 334] width 187 height 32
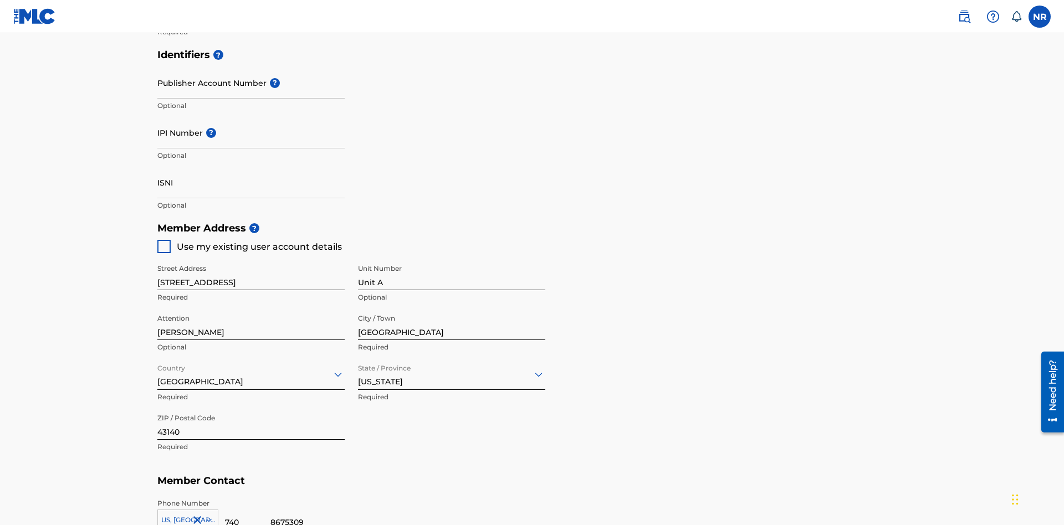
type input "[EMAIL_ADDRESS][DOMAIN_NAME]"
click at [251, 83] on input "Publisher Account Number ?" at bounding box center [250, 83] width 187 height 32
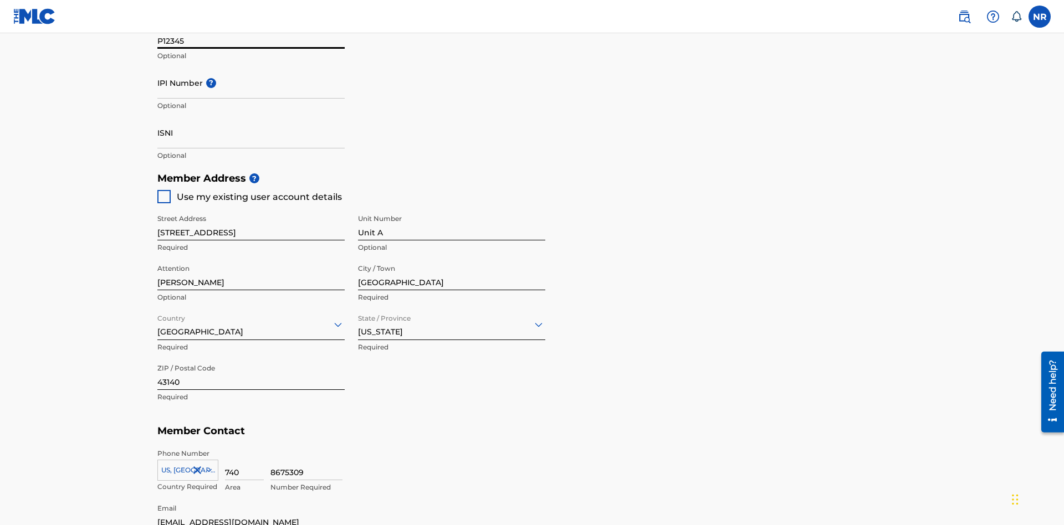
type input "P12345"
click at [251, 83] on input "IPI Number ?" at bounding box center [250, 83] width 187 height 32
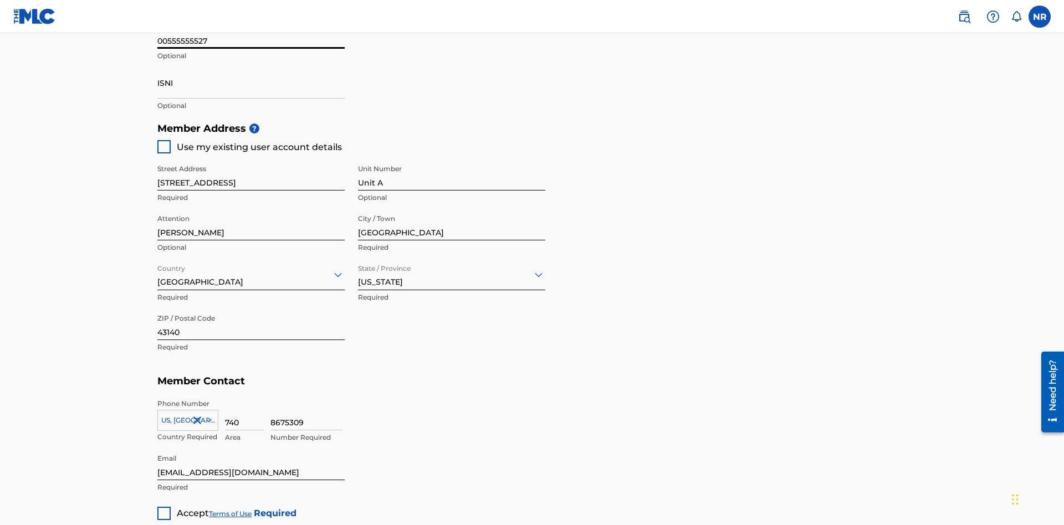
type input "00555555527"
click at [251, 83] on input "ISNI" at bounding box center [250, 83] width 187 height 32
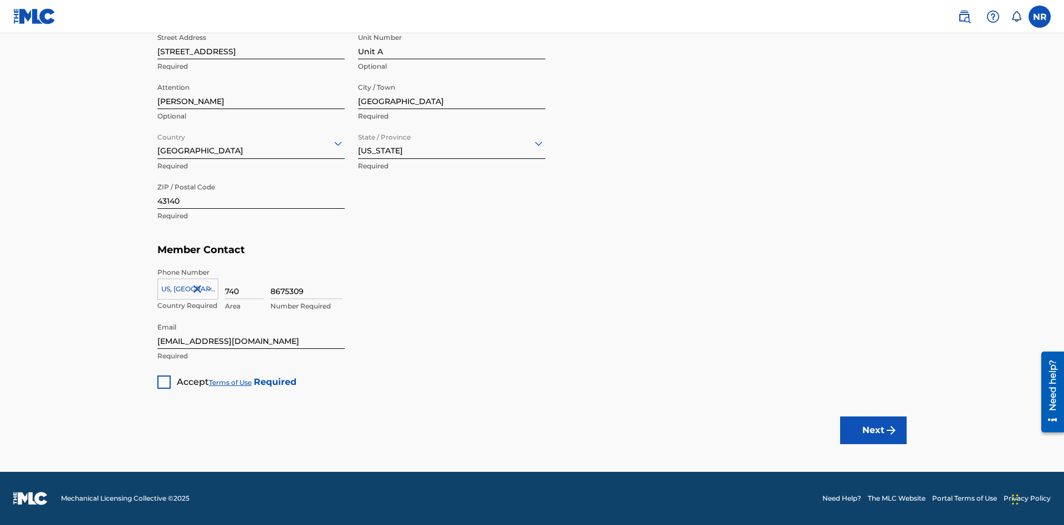
type input "1783704242094149"
click at [164, 382] on div at bounding box center [163, 382] width 13 height 13
click at [874, 430] on button "Next" at bounding box center [873, 431] width 67 height 28
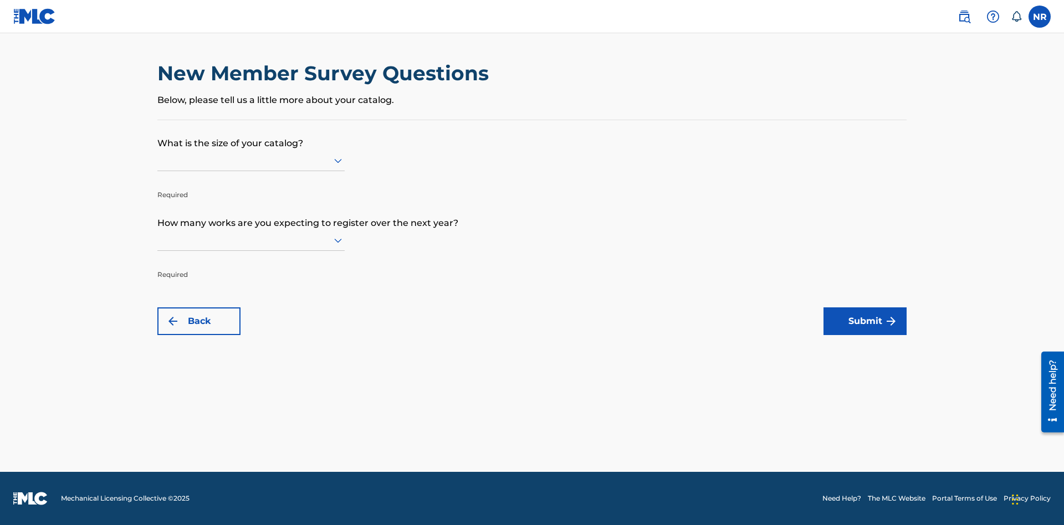
click at [158, 160] on input "text" at bounding box center [158, 161] width 2 height 12
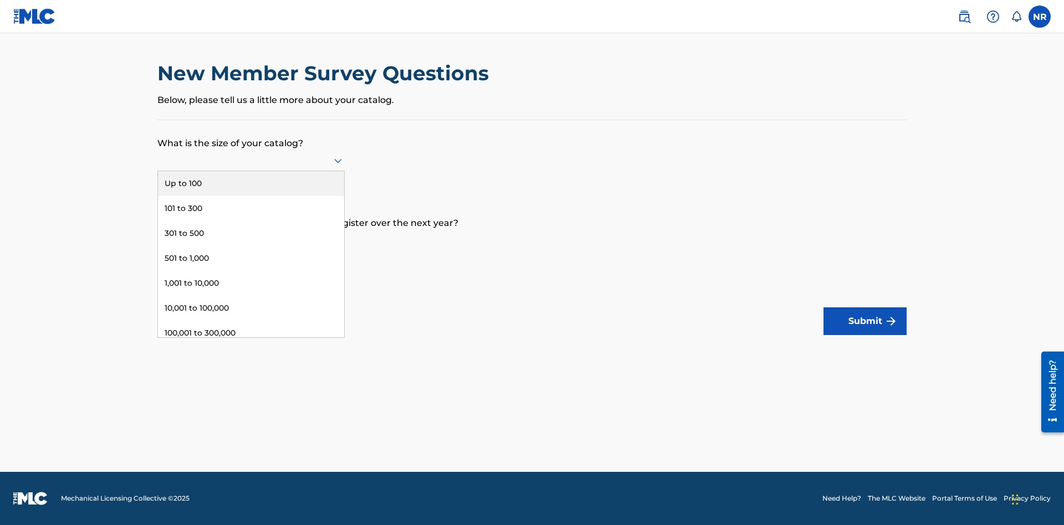
click at [251, 258] on div "501 to 1,000" at bounding box center [251, 258] width 186 height 25
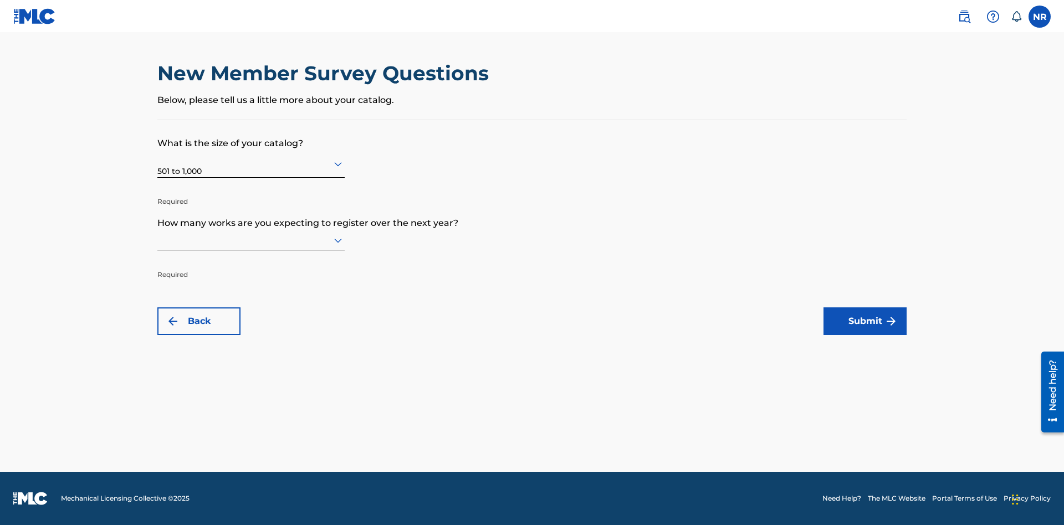
click at [158, 240] on input "text" at bounding box center [158, 240] width 2 height 12
click at [251, 426] on div "301,000 to 500,000" at bounding box center [251, 438] width 186 height 25
click at [865, 321] on button "Submit" at bounding box center [865, 322] width 83 height 28
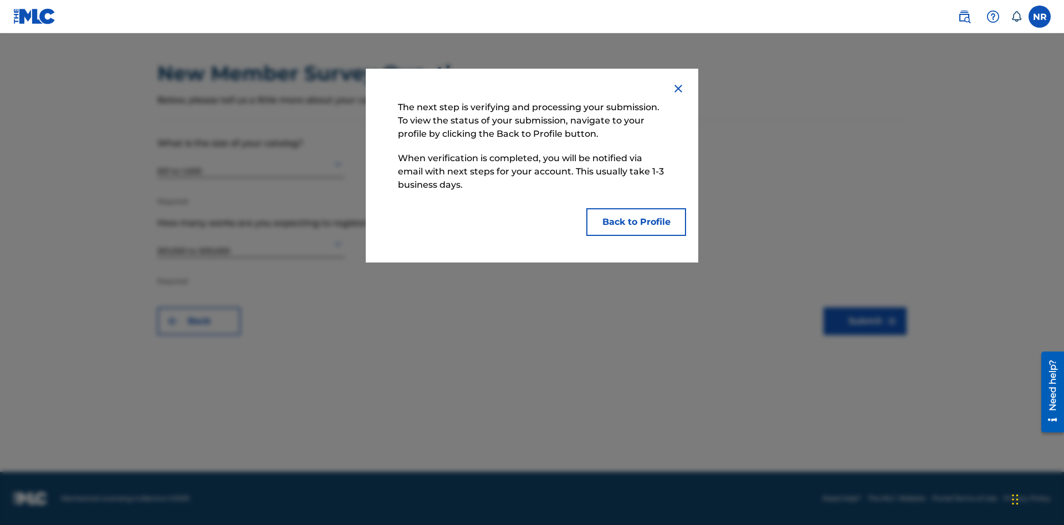
click at [636, 222] on button "Back to Profile" at bounding box center [636, 222] width 100 height 28
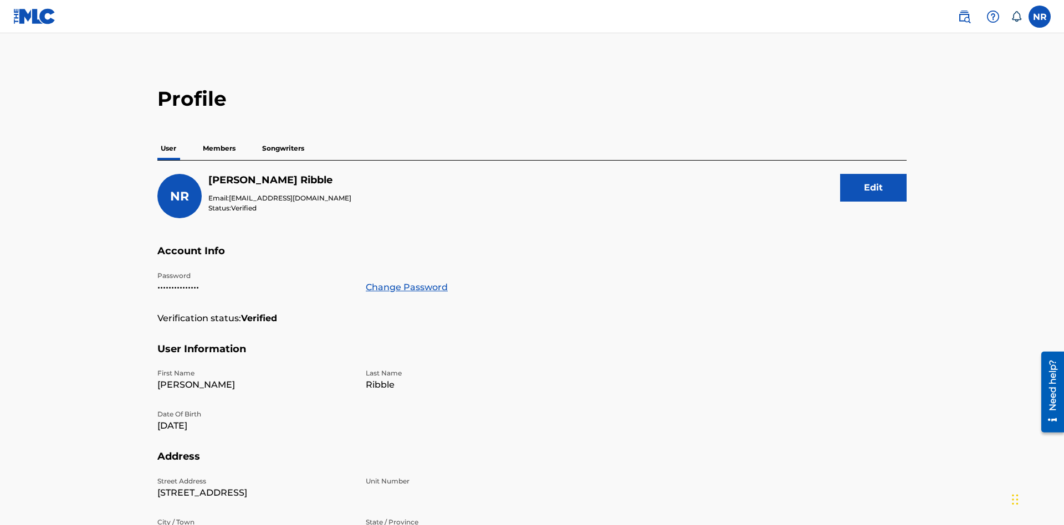
scroll to position [70, 0]
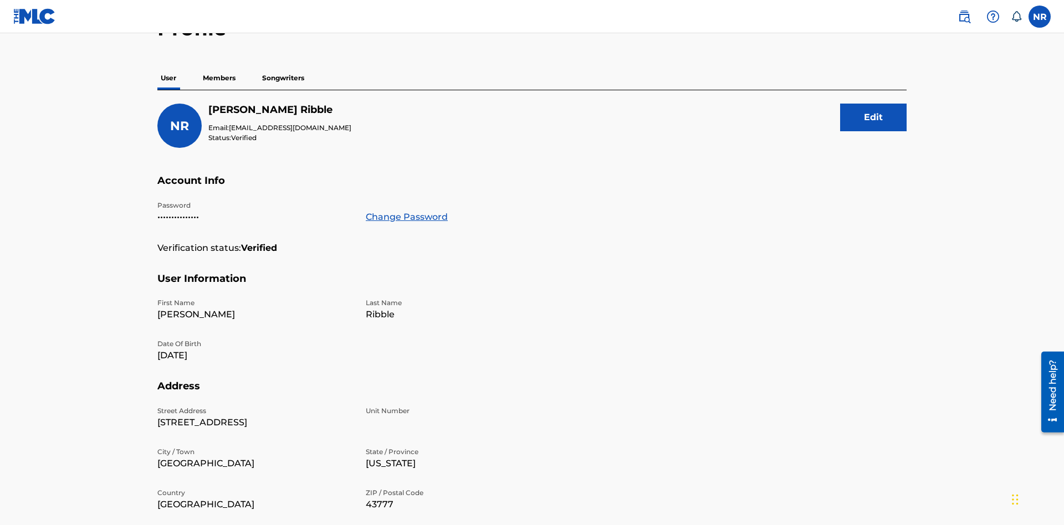
click at [220, 78] on p "Members" at bounding box center [219, 78] width 39 height 23
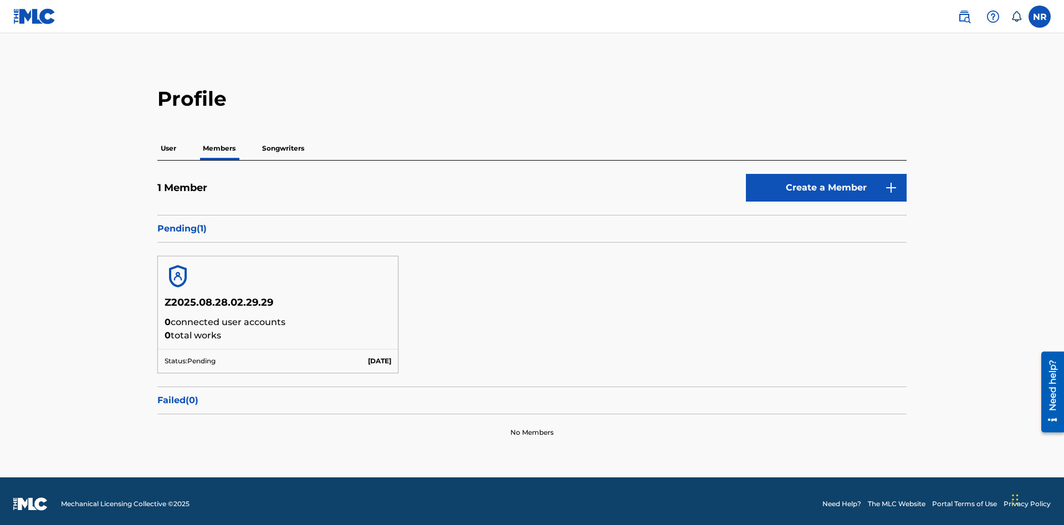
click at [1040, 16] on label at bounding box center [1040, 17] width 22 height 22
click at [1040, 17] on input "NR [PERSON_NAME] [EMAIL_ADDRESS][DOMAIN_NAME] Notification Preferences Profile …" at bounding box center [1040, 17] width 0 height 0
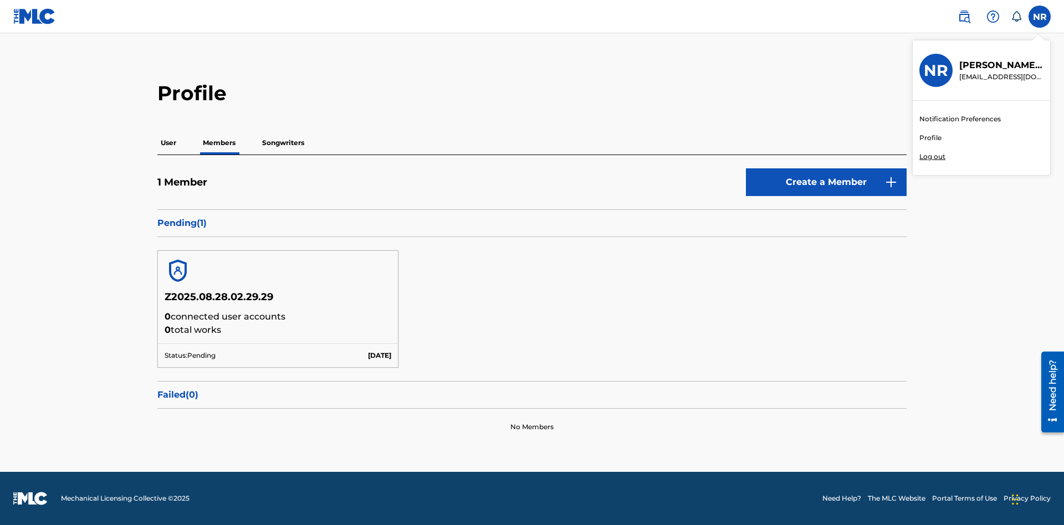
click at [930, 138] on link "Profile" at bounding box center [931, 138] width 22 height 10
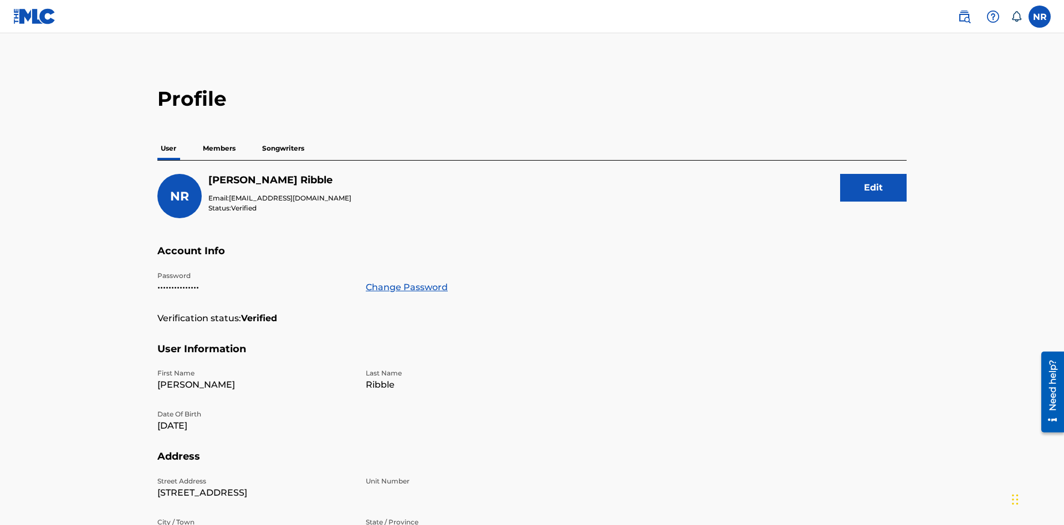
scroll to position [70, 0]
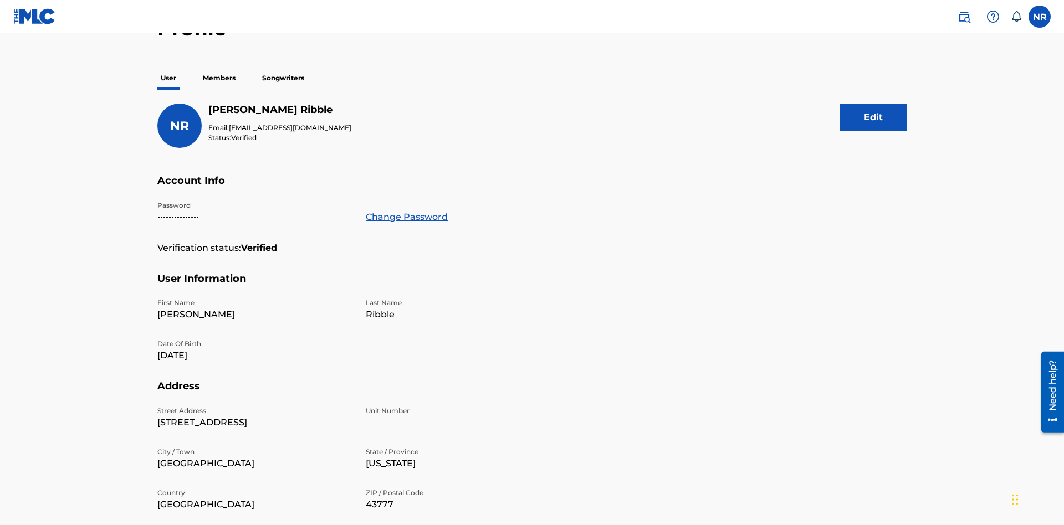
click at [220, 78] on p "Members" at bounding box center [219, 78] width 39 height 23
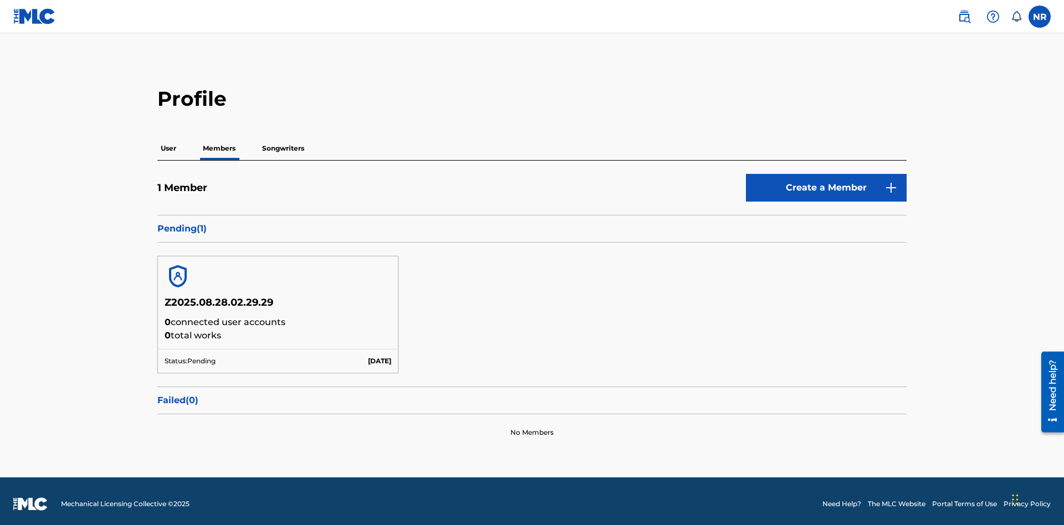
scroll to position [6, 0]
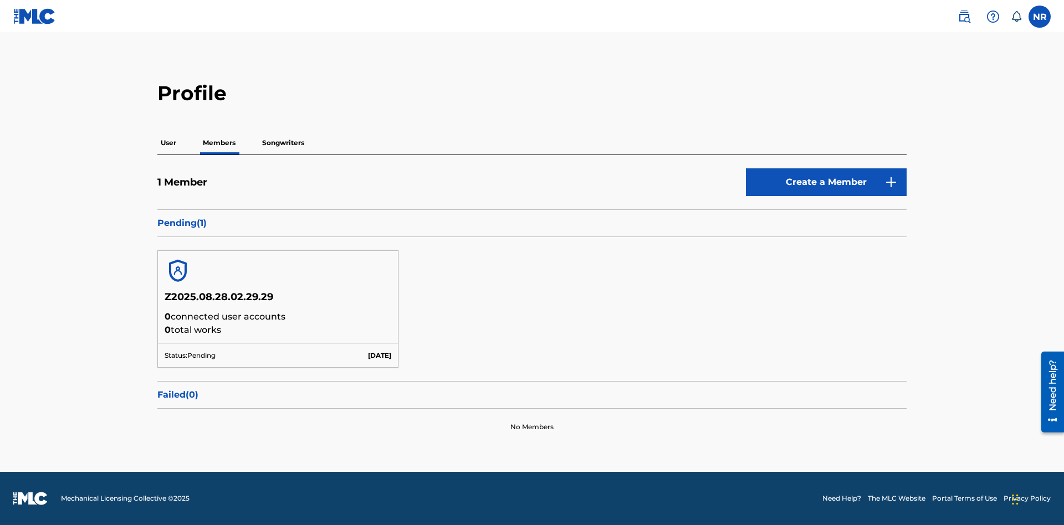
click at [826, 182] on link "Create a Member" at bounding box center [826, 183] width 161 height 28
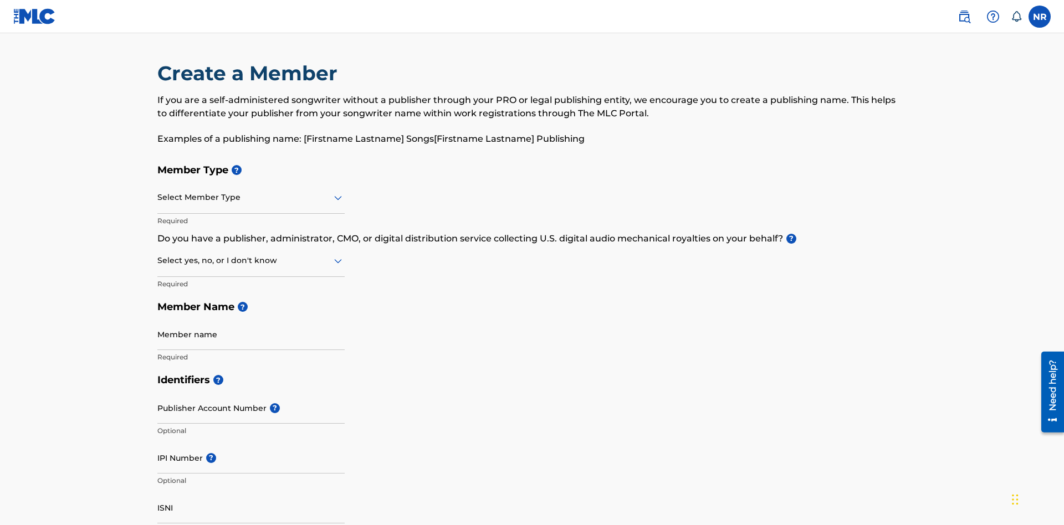
scroll to position [125, 0]
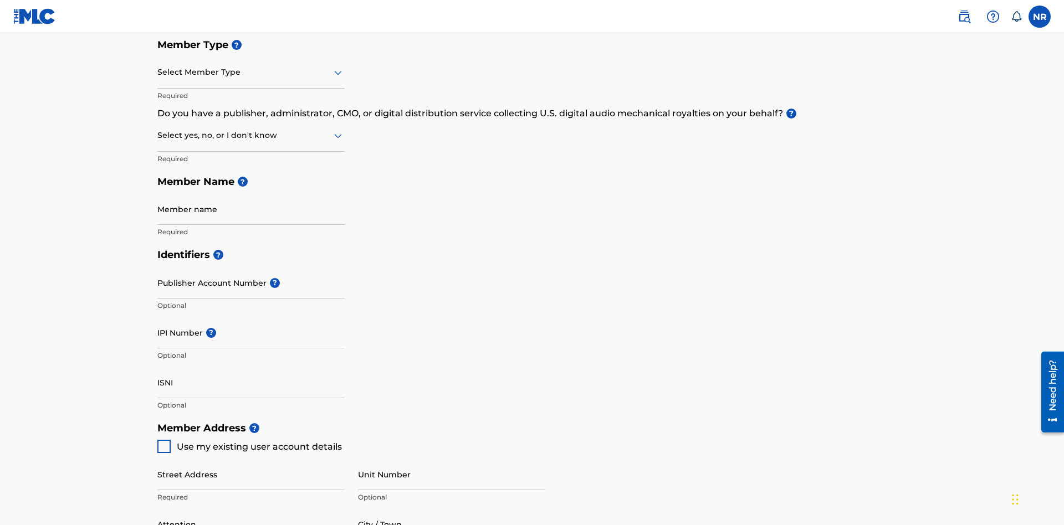
click at [158, 72] on input "text" at bounding box center [158, 73] width 2 height 12
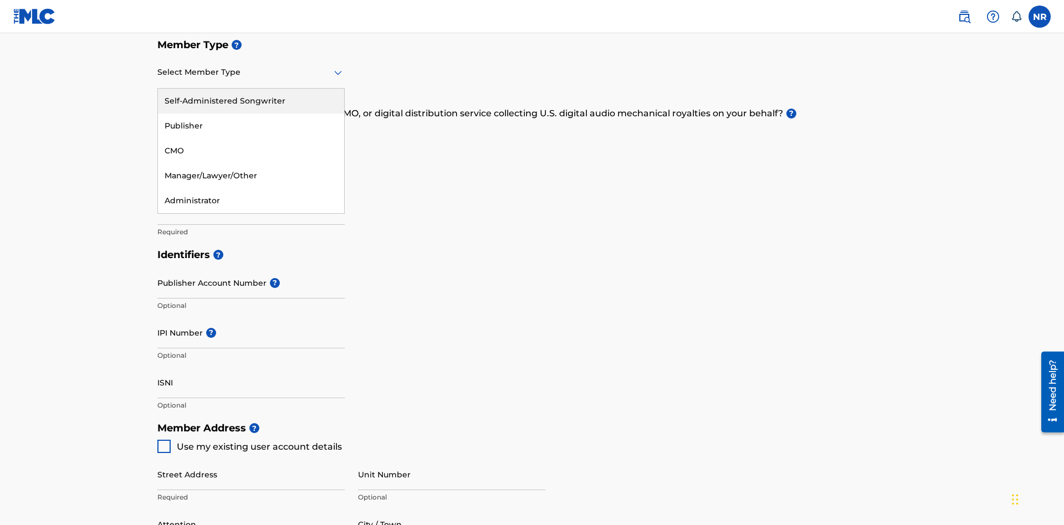
click at [251, 101] on div "Self-Administered Songwriter" at bounding box center [251, 101] width 186 height 25
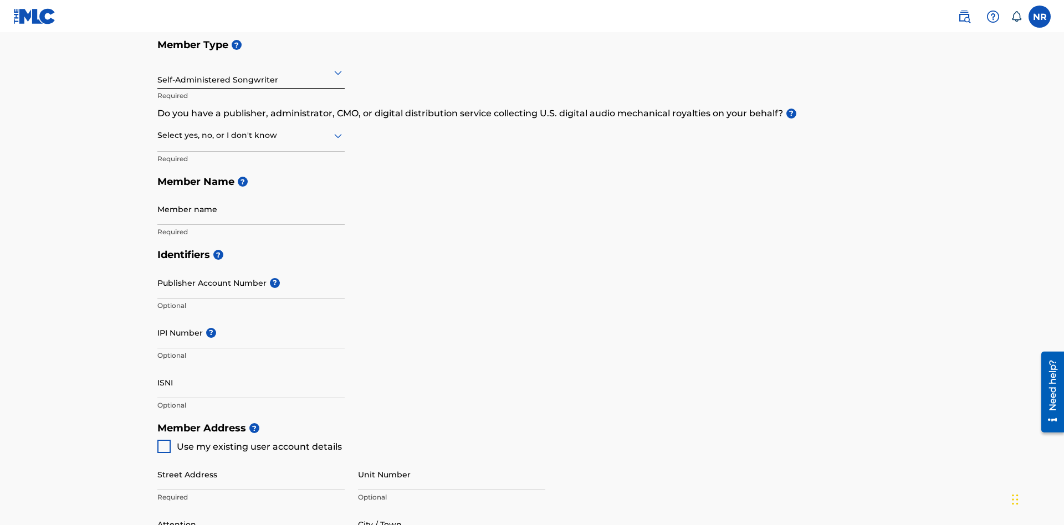
scroll to position [188, 0]
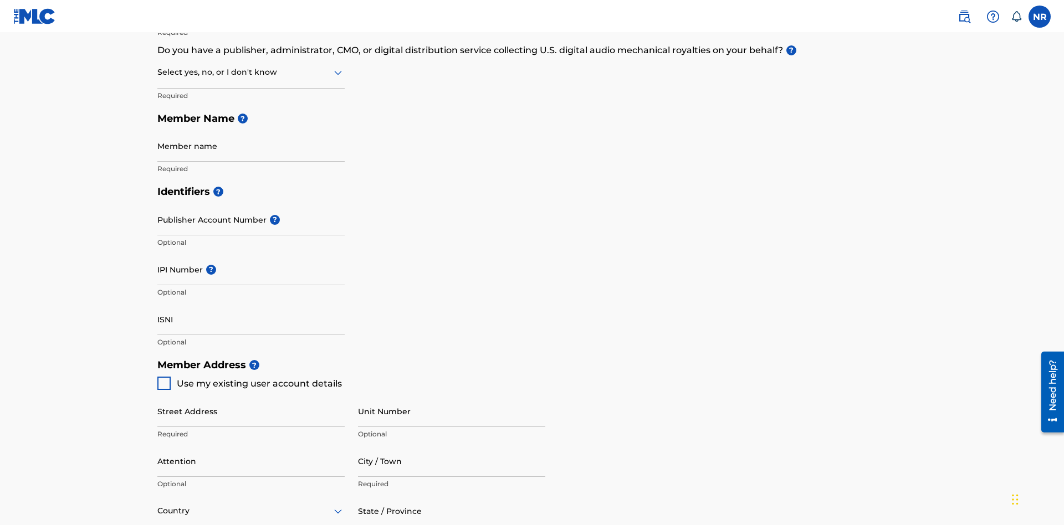
click at [158, 72] on input "text" at bounding box center [158, 73] width 2 height 12
click at [251, 126] on div "No" at bounding box center [251, 126] width 186 height 25
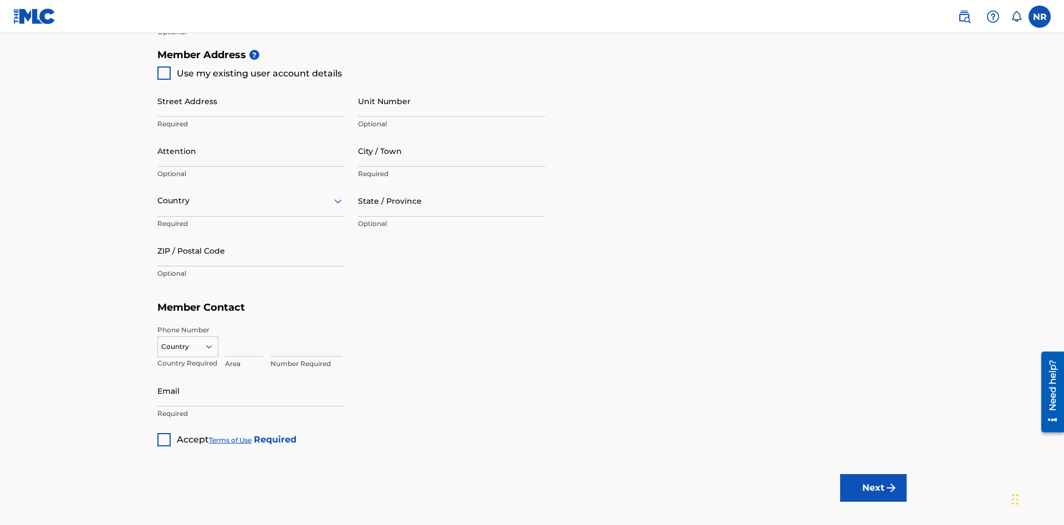
click at [249, 73] on span "Use my existing user account details" at bounding box center [259, 73] width 165 height 11
type input "[STREET_ADDRESS]"
type input "[GEOGRAPHIC_DATA]"
type input "43777"
type input "740"
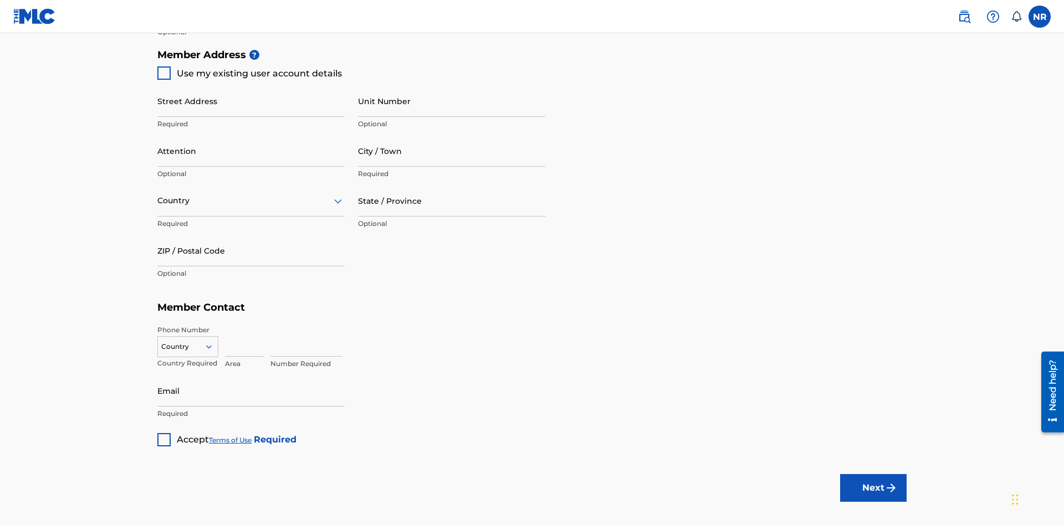
type input "8086351"
type input "[EMAIL_ADDRESS][DOMAIN_NAME]"
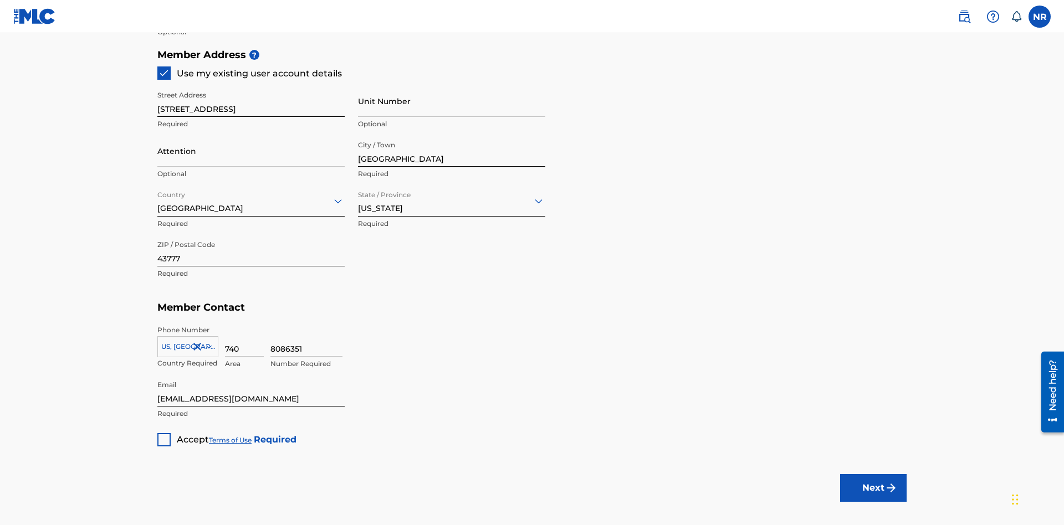
scroll to position [252, 0]
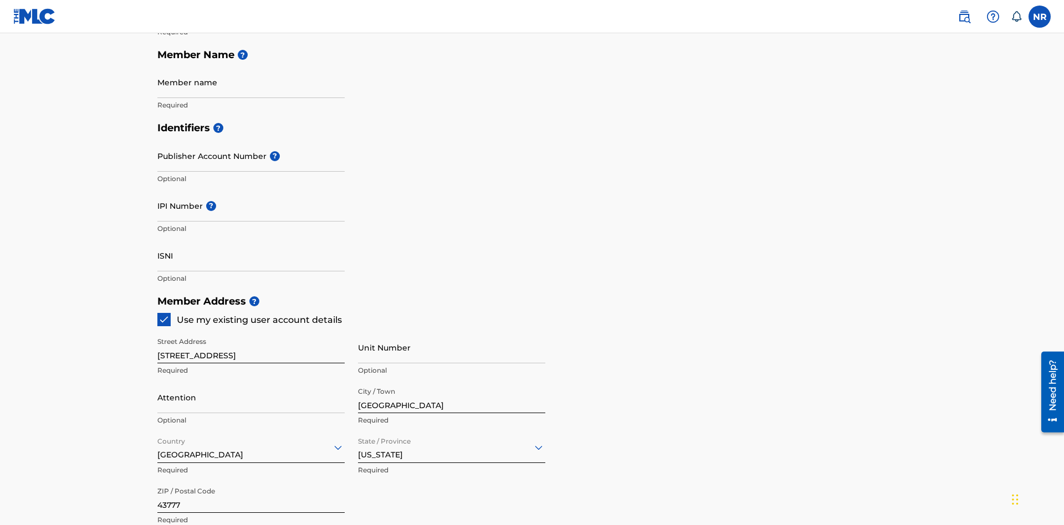
click at [251, 82] on input "Member name" at bounding box center [250, 83] width 187 height 32
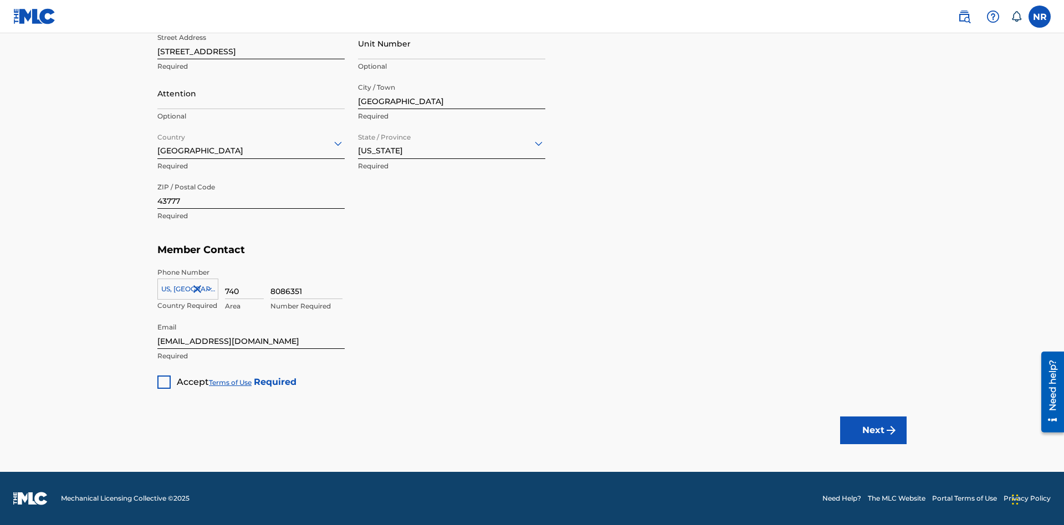
type input "Z2025.08.28.02.30.22"
click at [164, 382] on div at bounding box center [163, 382] width 13 height 13
click at [874, 430] on button "Next" at bounding box center [873, 431] width 67 height 28
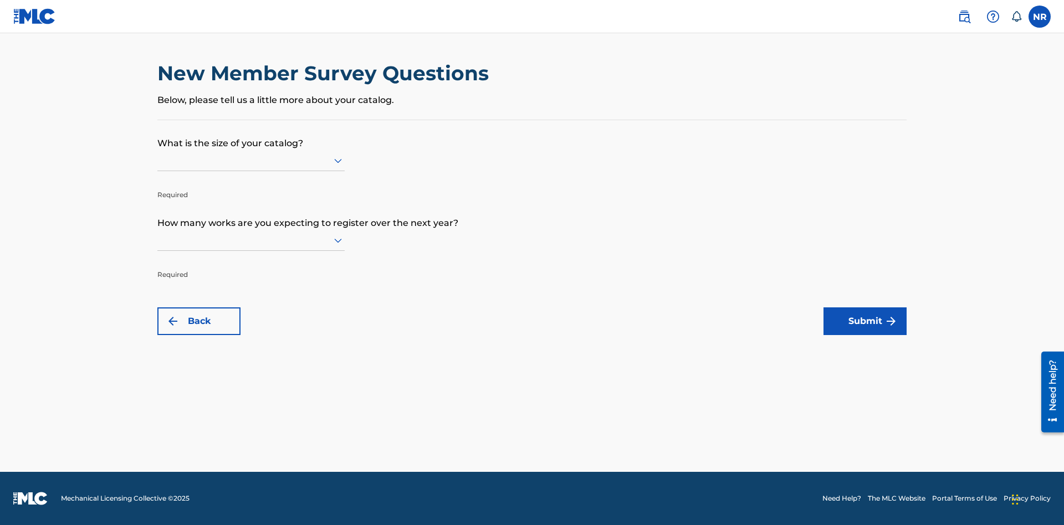
click at [158, 160] on input "text" at bounding box center [158, 161] width 2 height 12
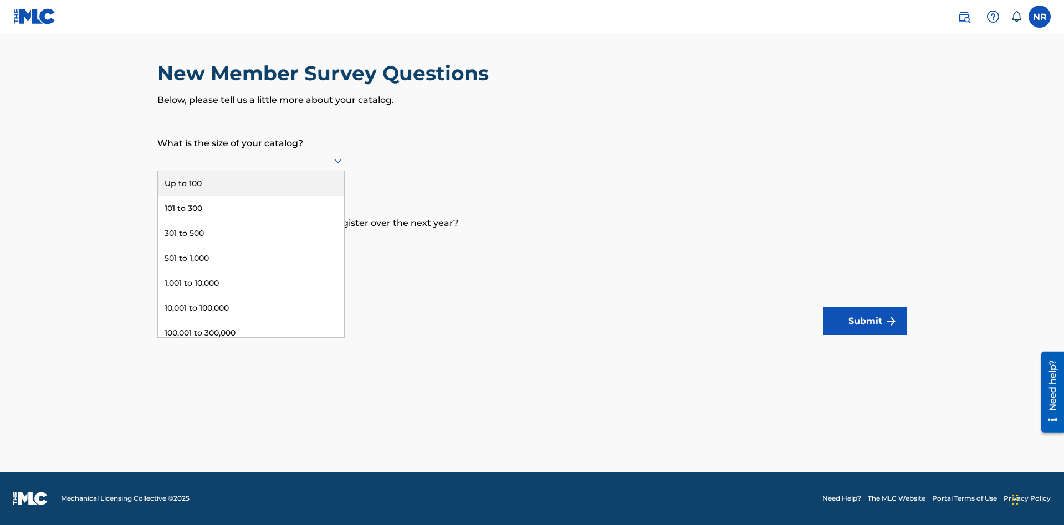
click at [251, 183] on div "Up to 100" at bounding box center [251, 183] width 186 height 25
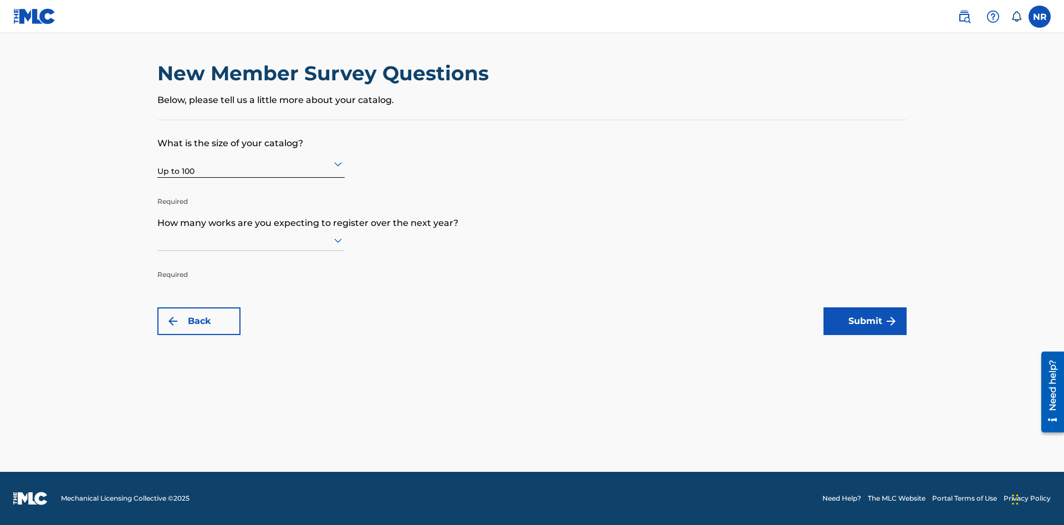
click at [158, 240] on input "text" at bounding box center [158, 240] width 2 height 12
click at [251, 426] on div "301,000 to 500,000" at bounding box center [251, 438] width 186 height 25
click at [865, 321] on button "Submit" at bounding box center [865, 322] width 83 height 28
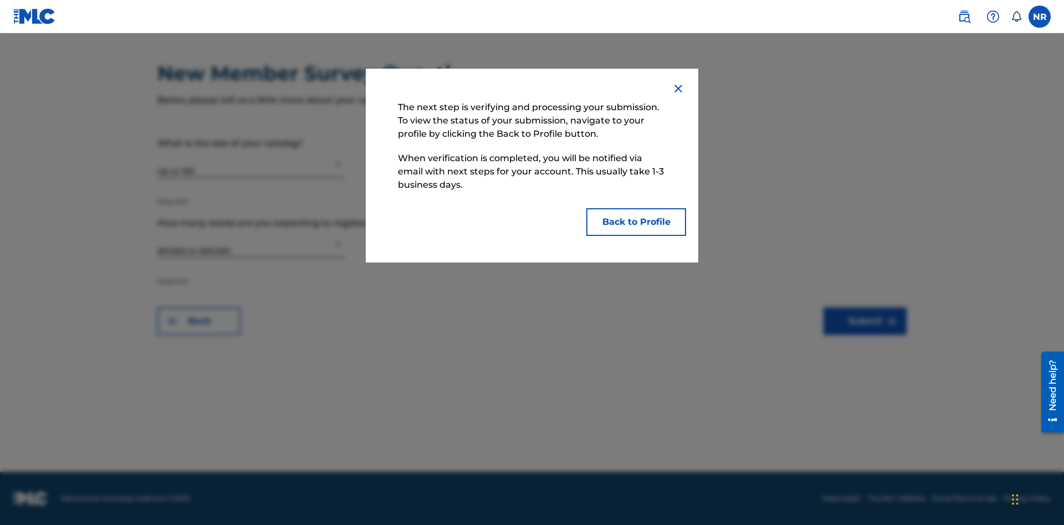
click at [636, 222] on button "Back to Profile" at bounding box center [636, 222] width 100 height 28
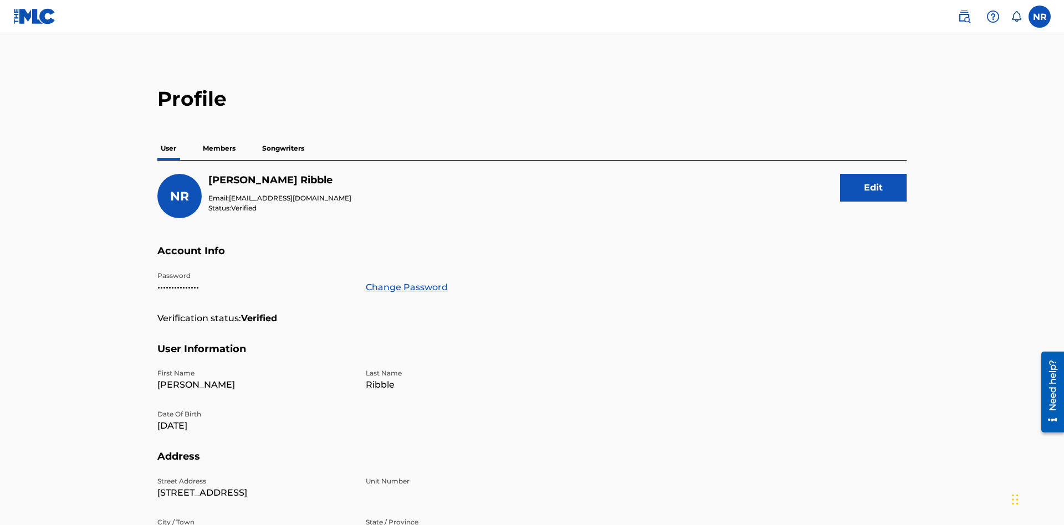
scroll to position [70, 0]
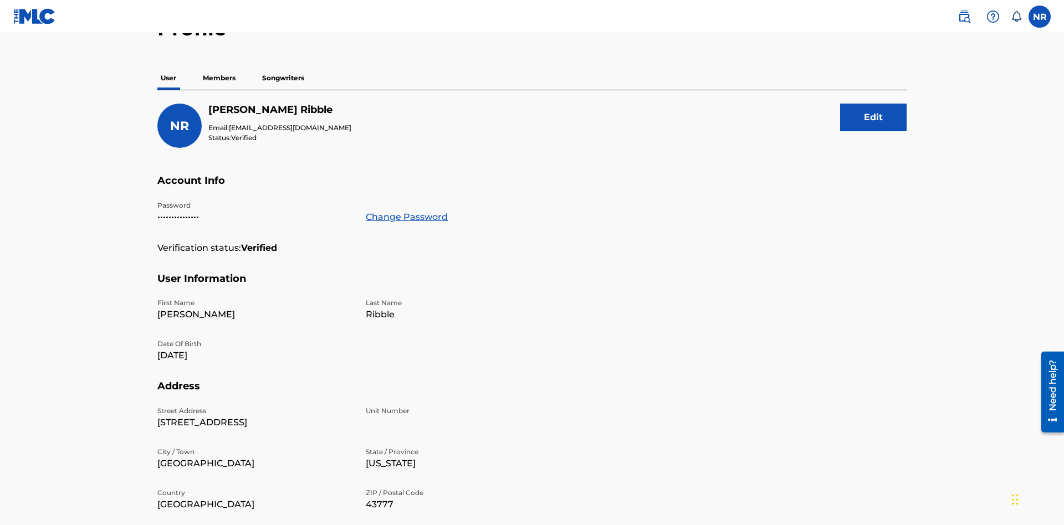
click at [220, 78] on p "Members" at bounding box center [219, 78] width 39 height 23
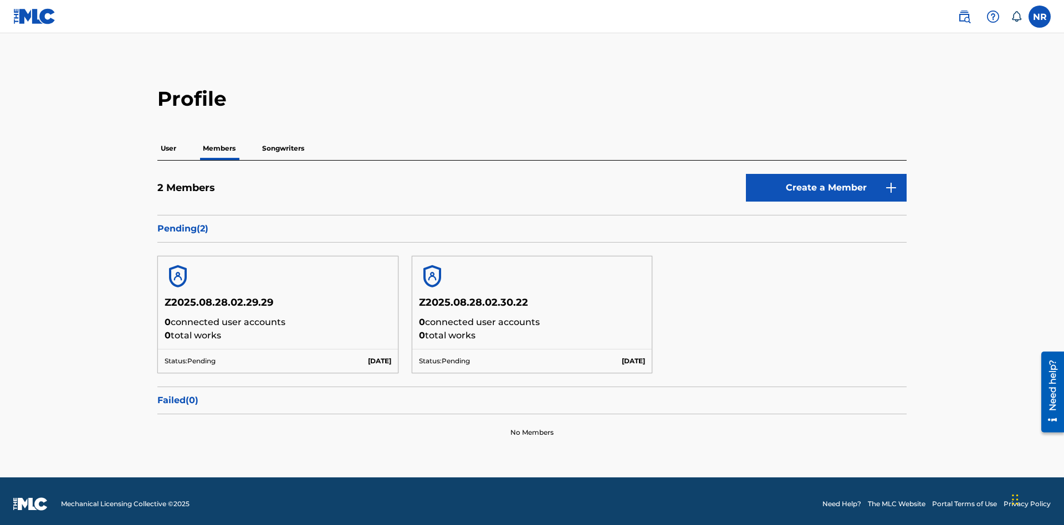
scroll to position [6, 0]
